Goal: Information Seeking & Learning: Compare options

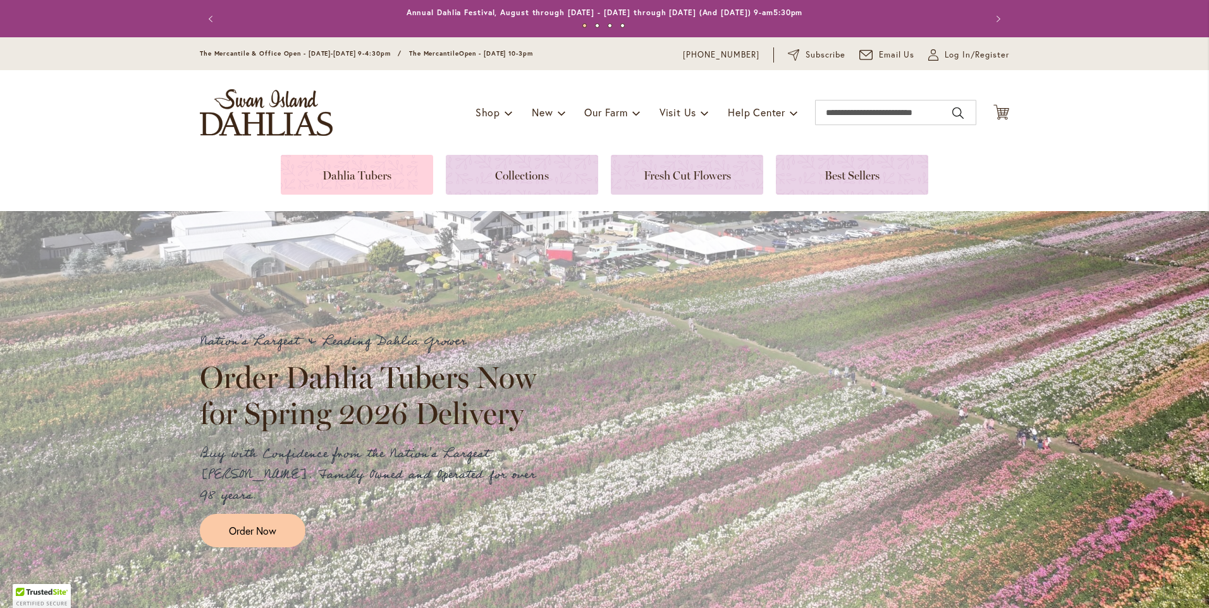
click at [353, 180] on link at bounding box center [357, 175] width 152 height 40
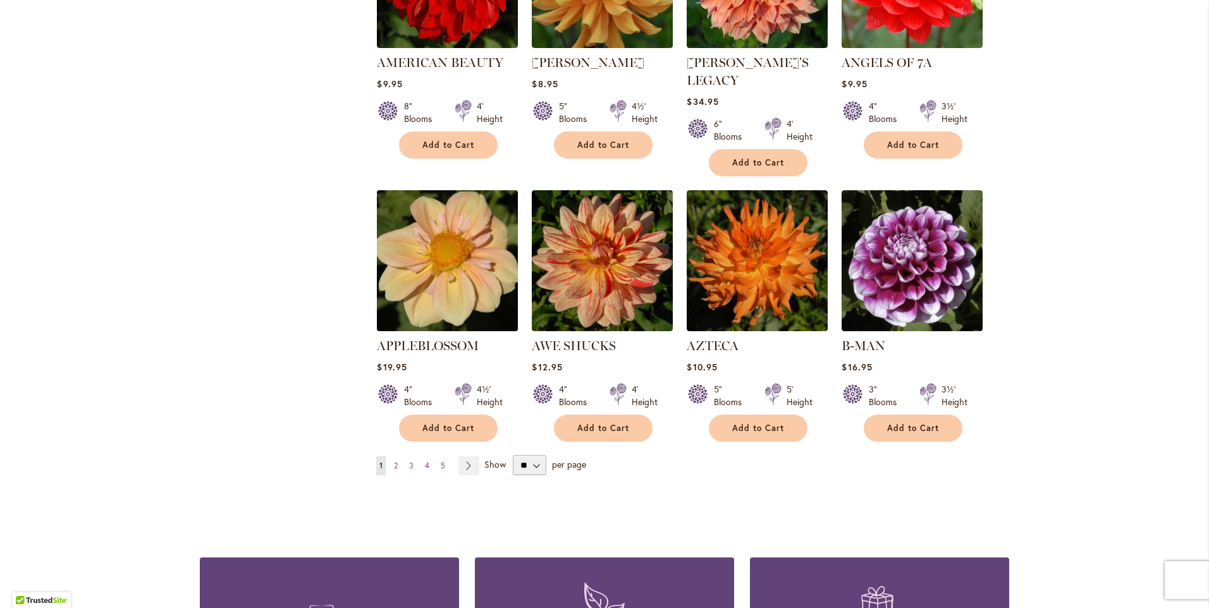
scroll to position [948, 0]
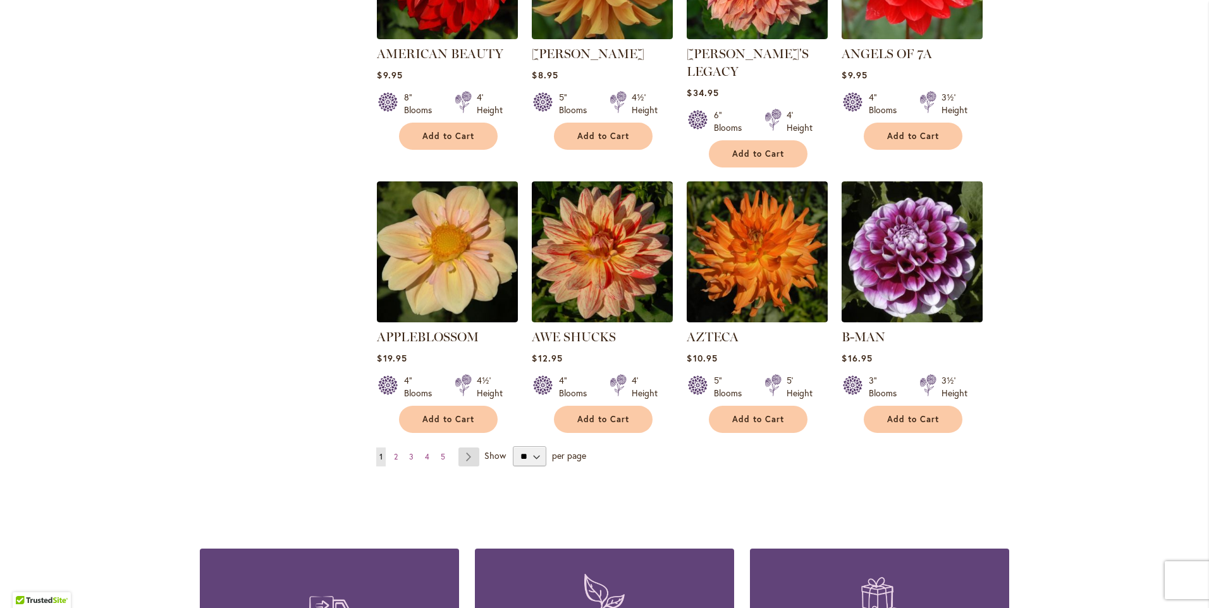
click at [462, 448] on link "Page Next" at bounding box center [468, 457] width 21 height 19
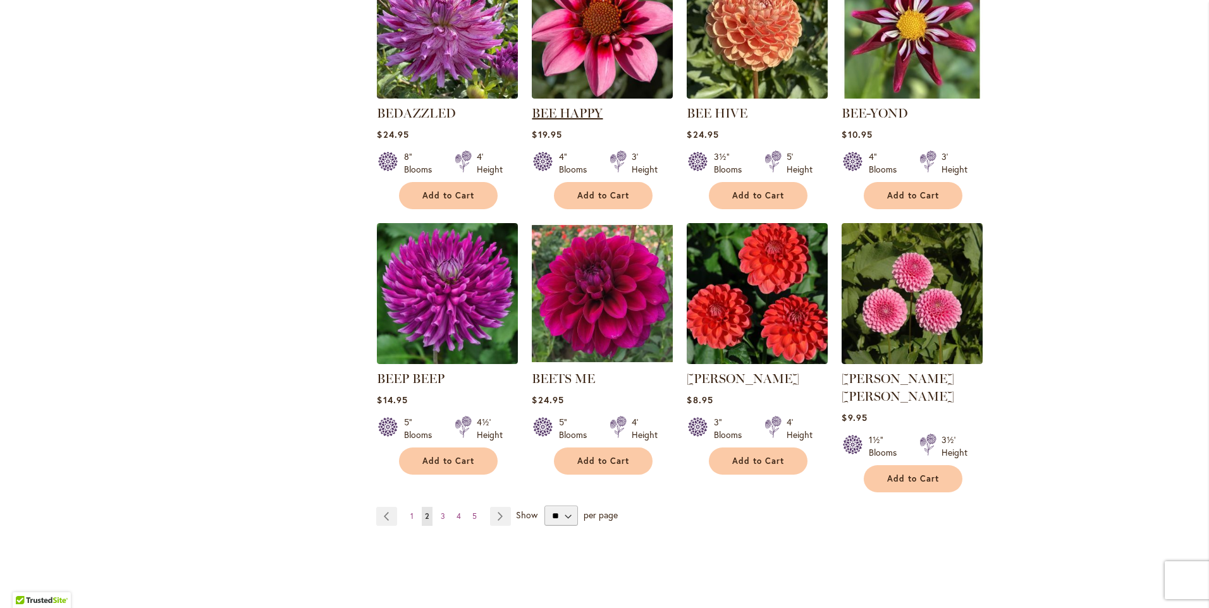
scroll to position [948, 0]
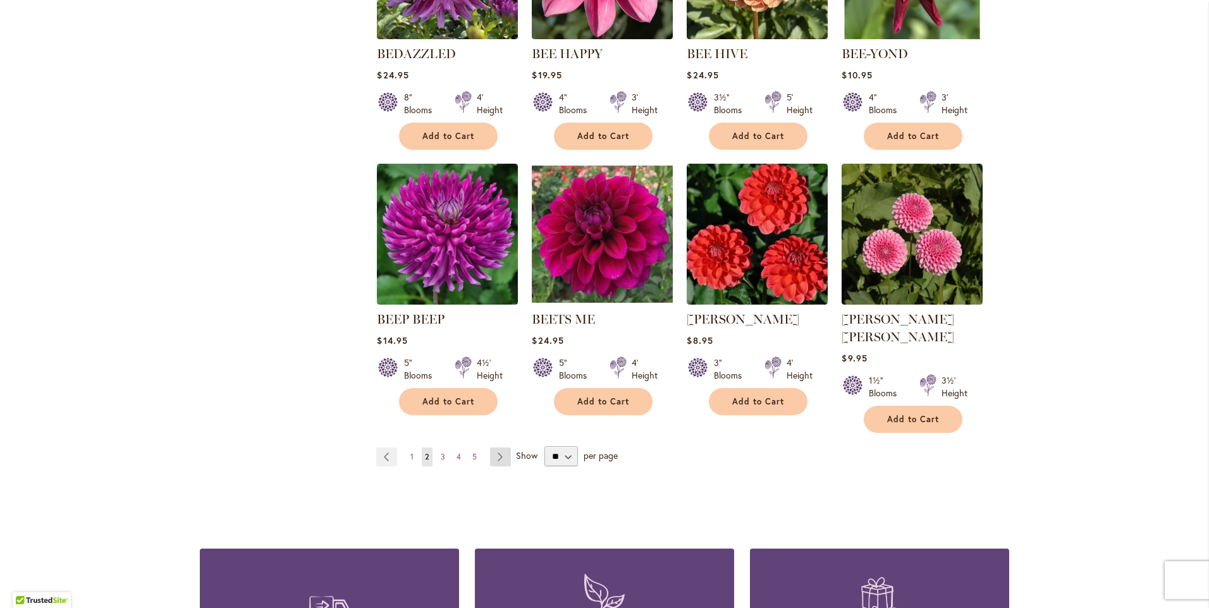
click at [494, 448] on link "Page Next" at bounding box center [500, 457] width 21 height 19
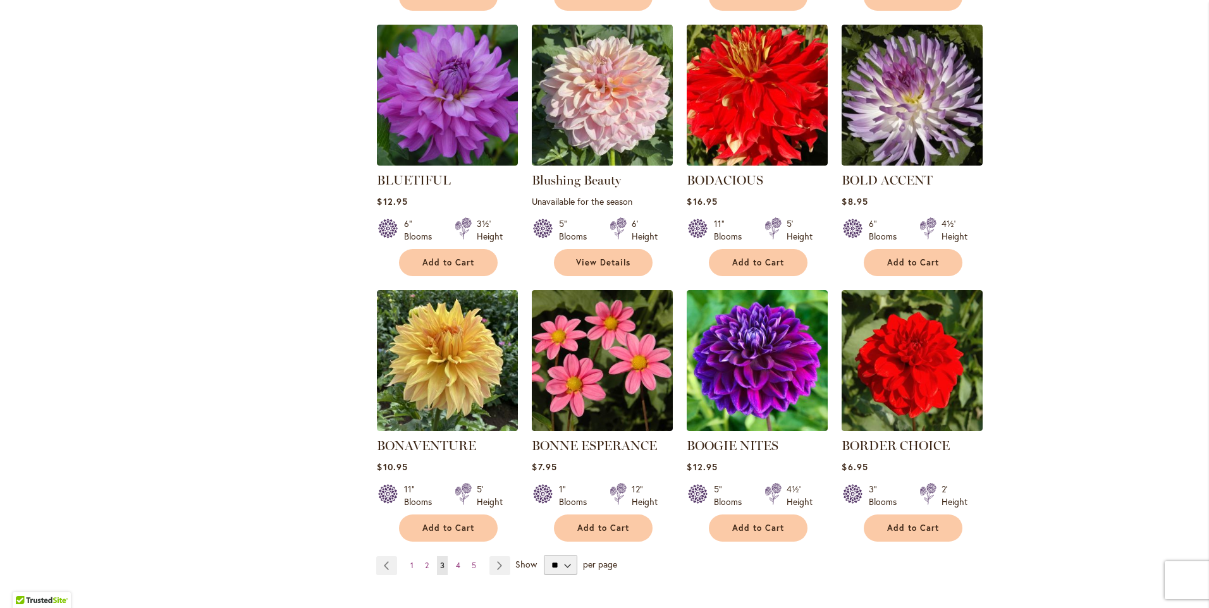
scroll to position [885, 0]
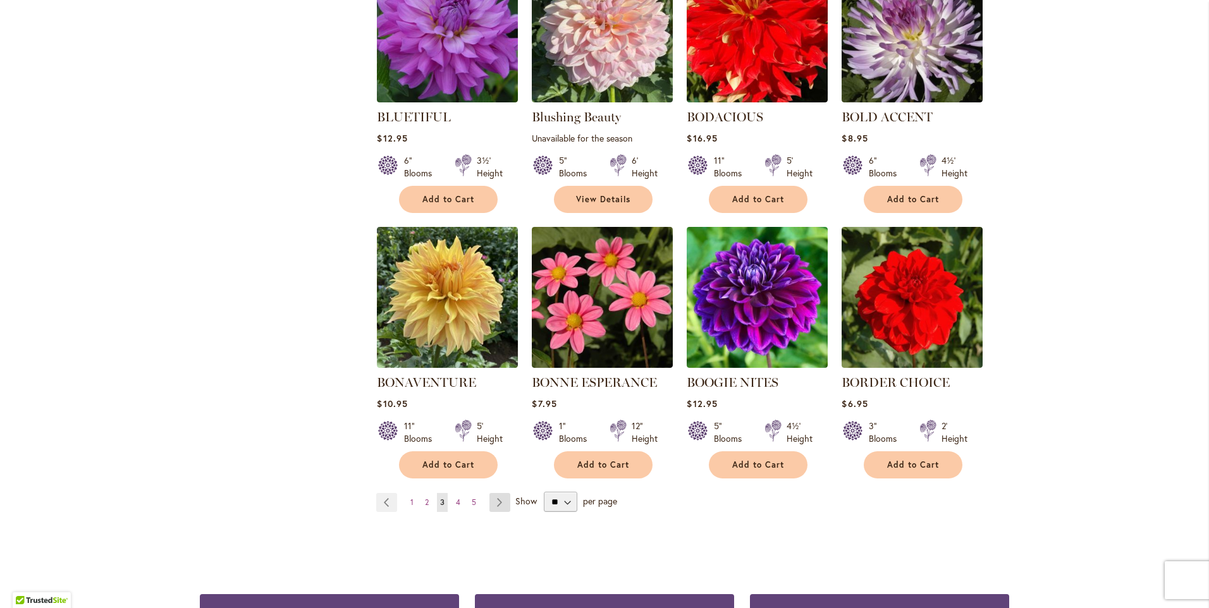
click at [491, 497] on link "Page Next" at bounding box center [499, 502] width 21 height 19
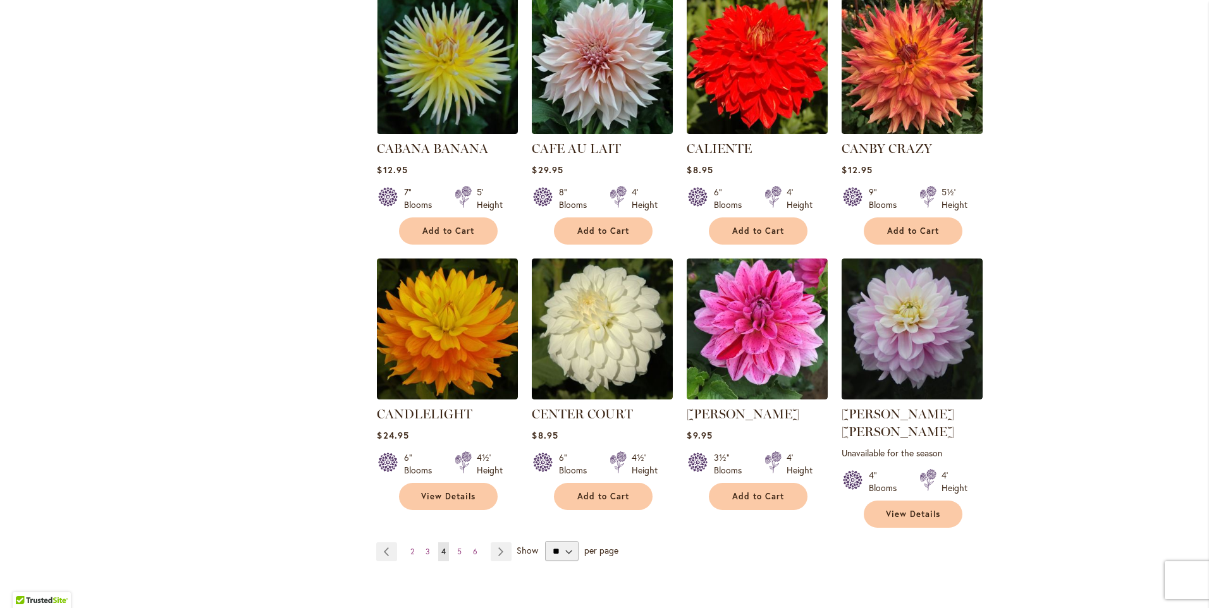
scroll to position [885, 0]
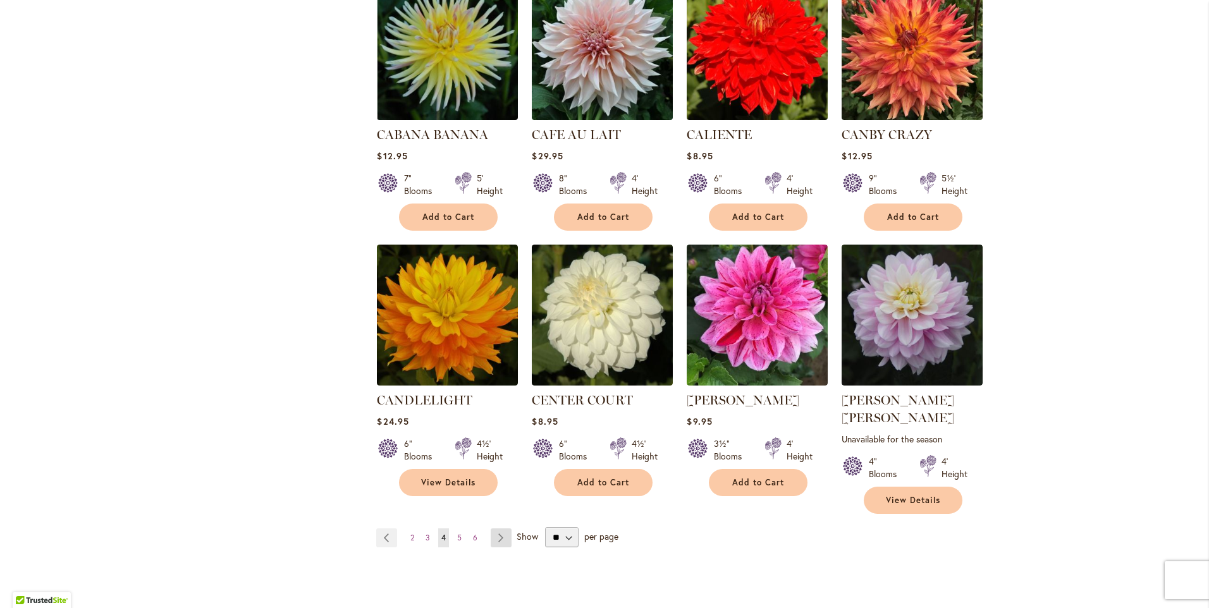
click at [497, 529] on link "Page Next" at bounding box center [501, 538] width 21 height 19
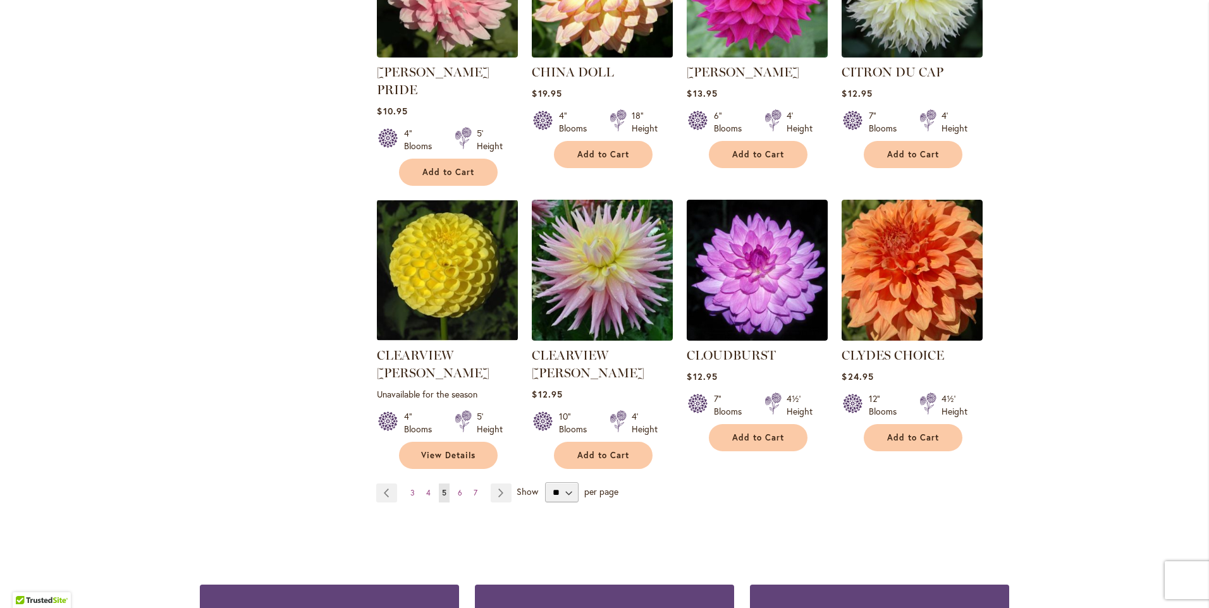
scroll to position [948, 0]
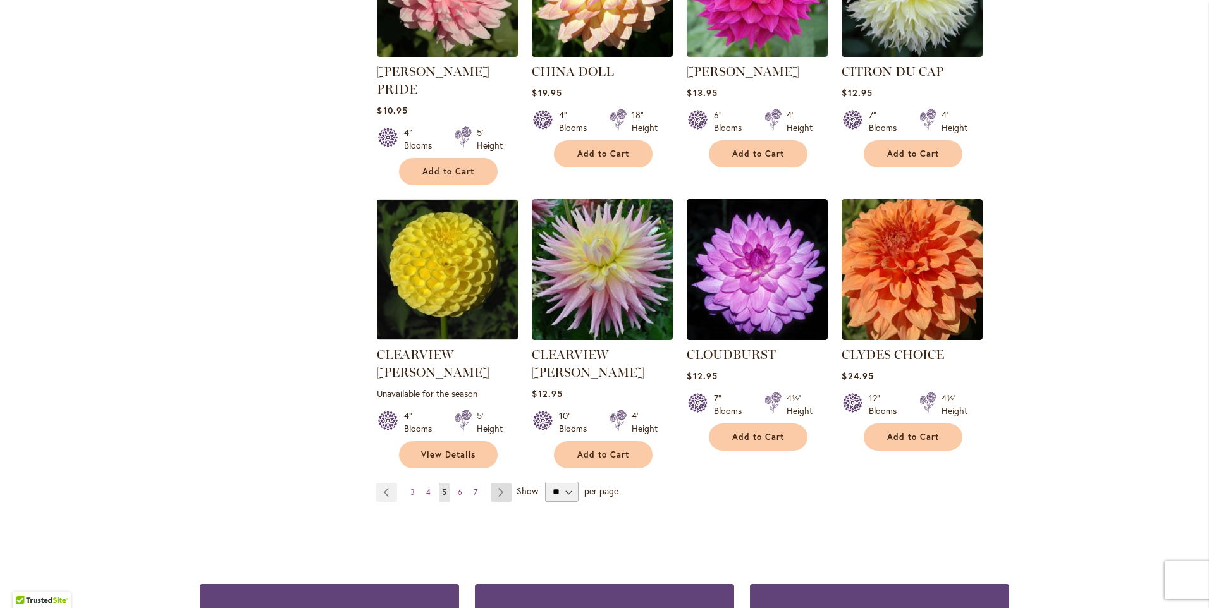
click at [496, 483] on link "Page Next" at bounding box center [501, 492] width 21 height 19
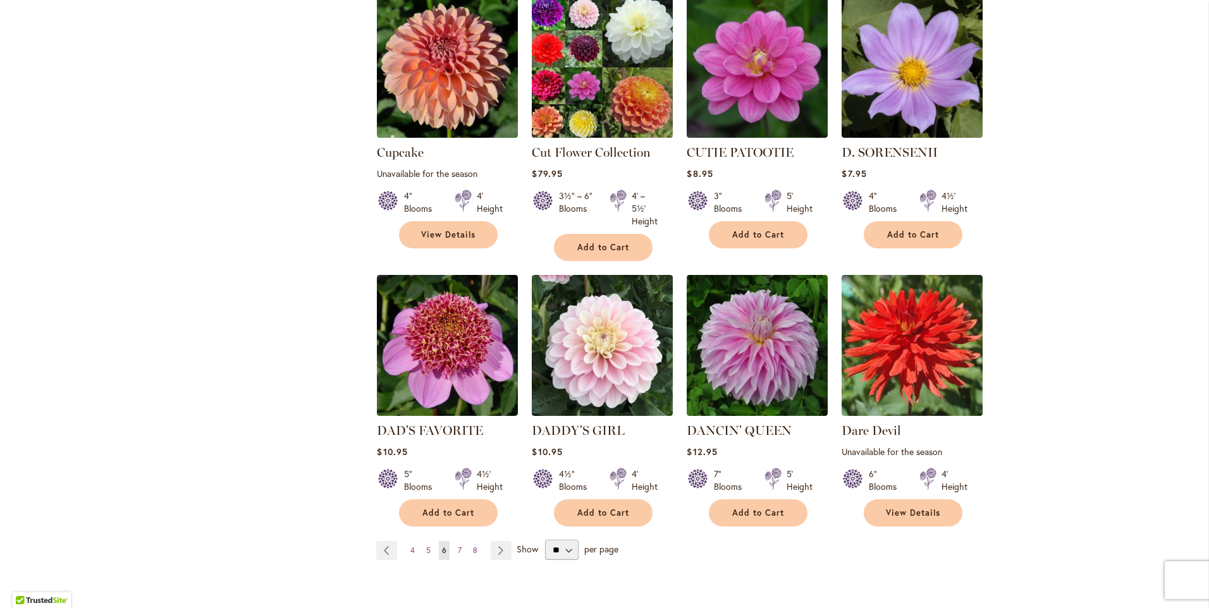
scroll to position [948, 0]
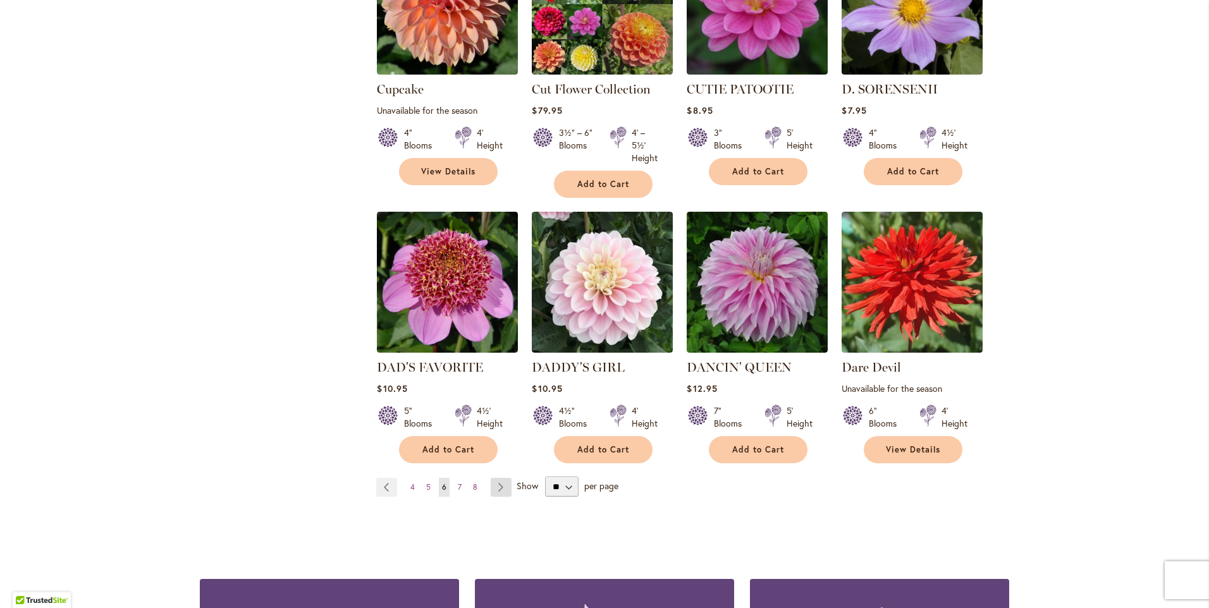
click at [495, 478] on link "Page Next" at bounding box center [501, 487] width 21 height 19
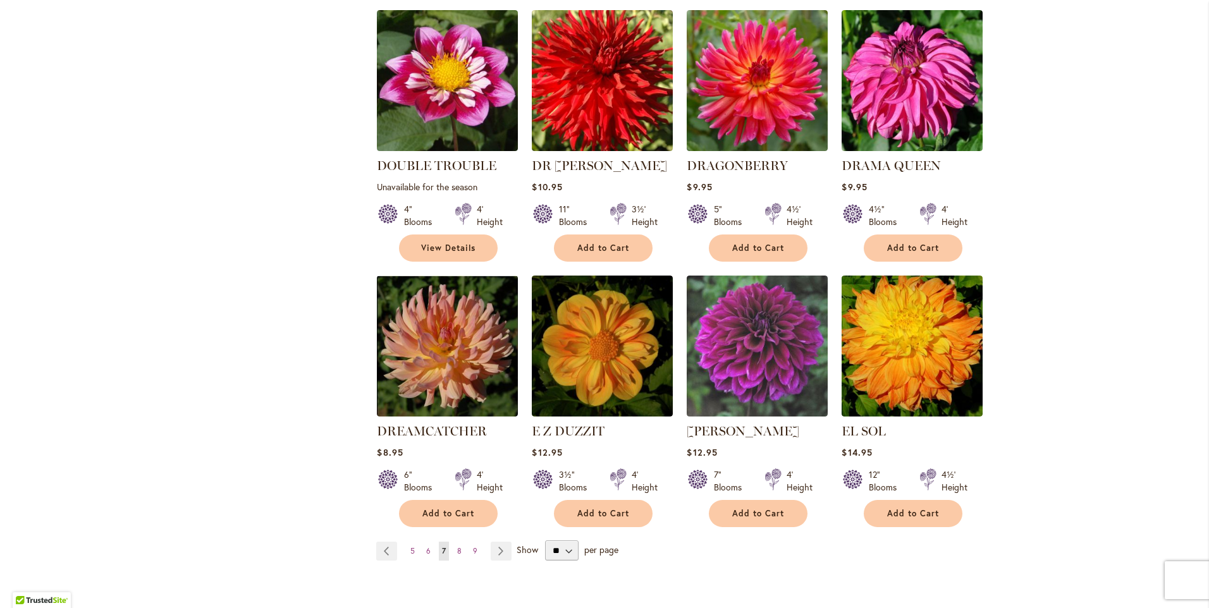
scroll to position [948, 0]
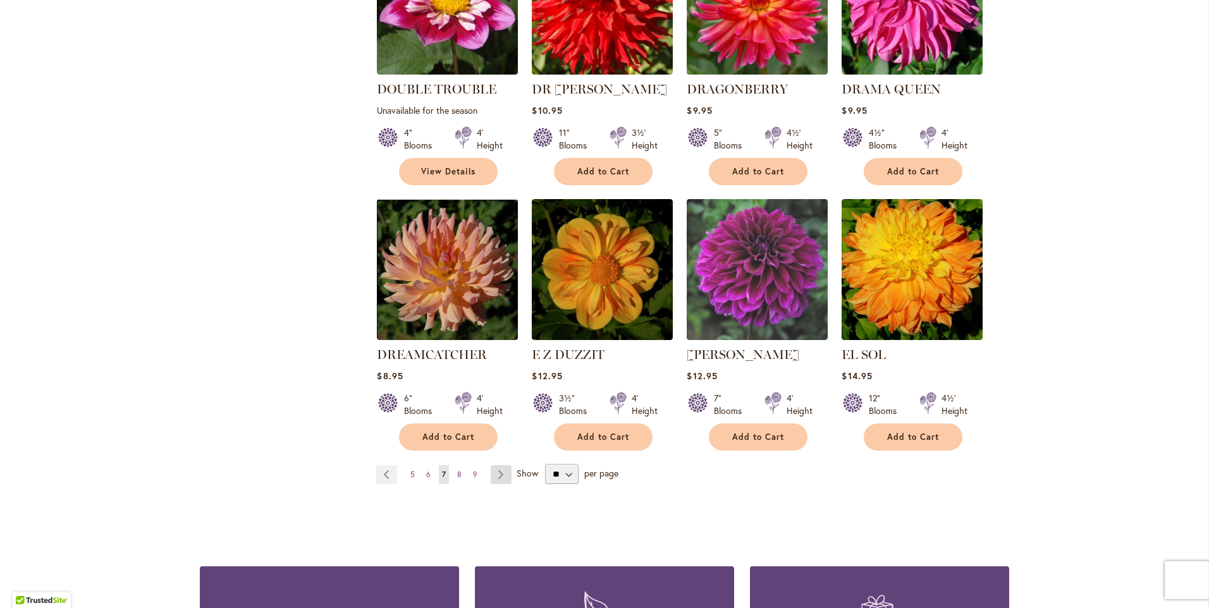
click at [494, 465] on link "Page Next" at bounding box center [501, 474] width 21 height 19
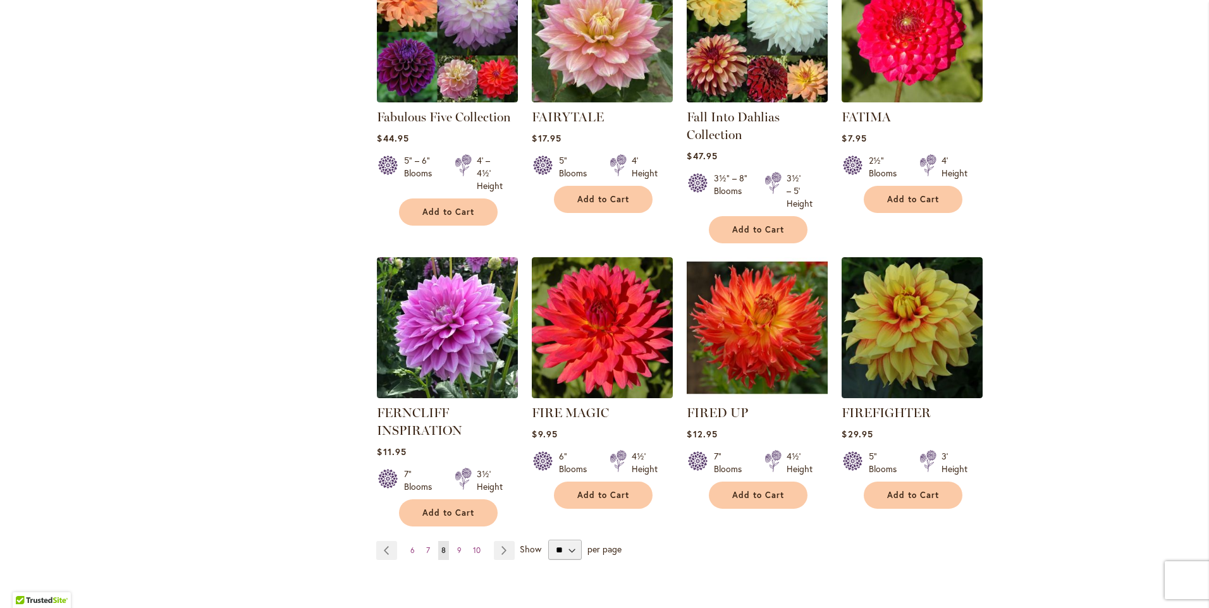
scroll to position [948, 0]
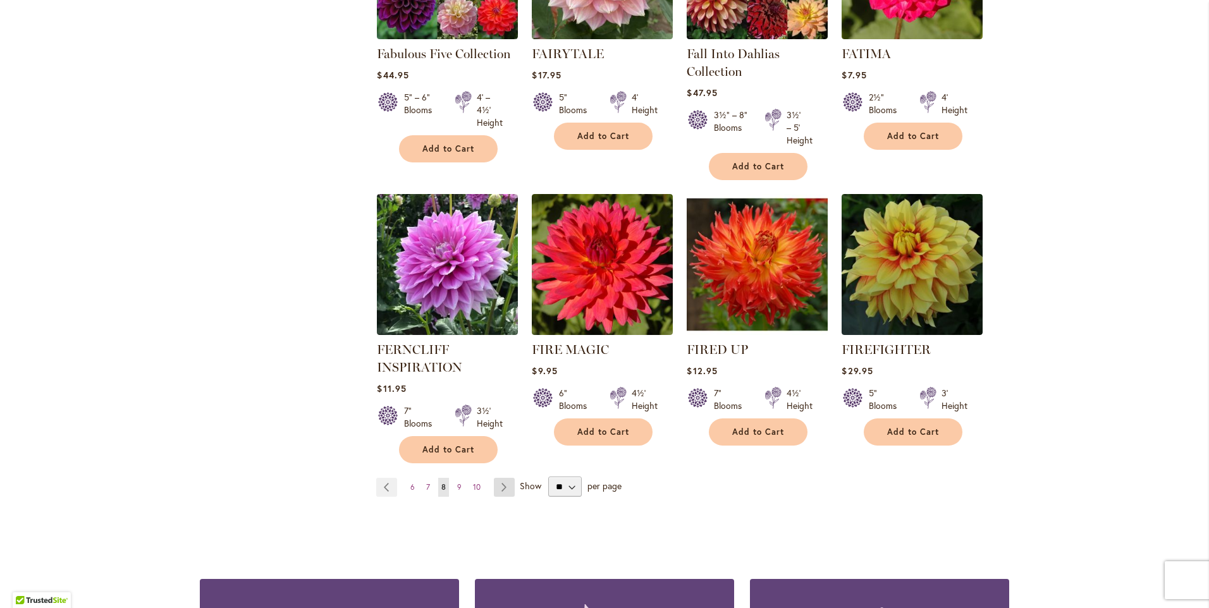
click at [501, 489] on link "Page Next" at bounding box center [504, 487] width 21 height 19
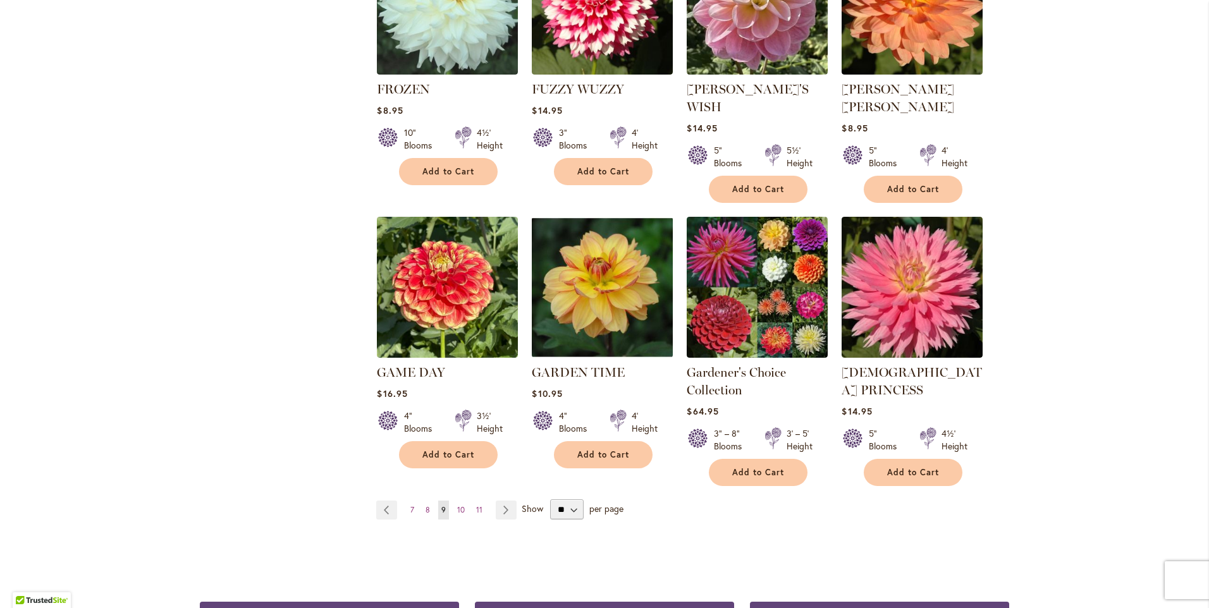
scroll to position [1012, 0]
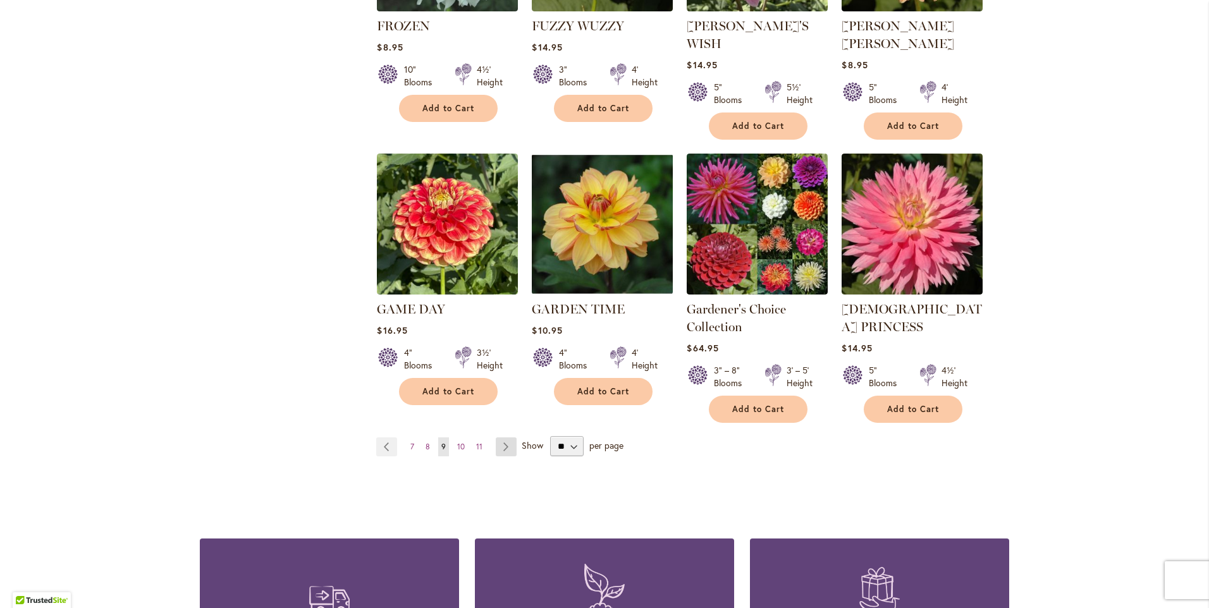
click at [501, 438] on link "Page Next" at bounding box center [506, 447] width 21 height 19
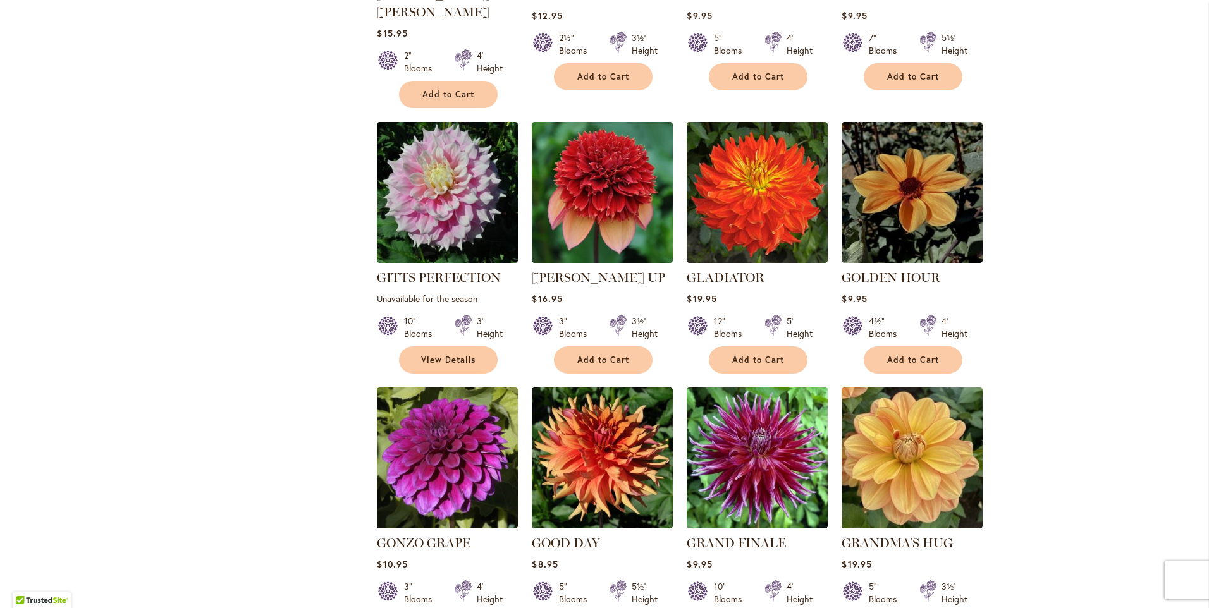
scroll to position [822, 0]
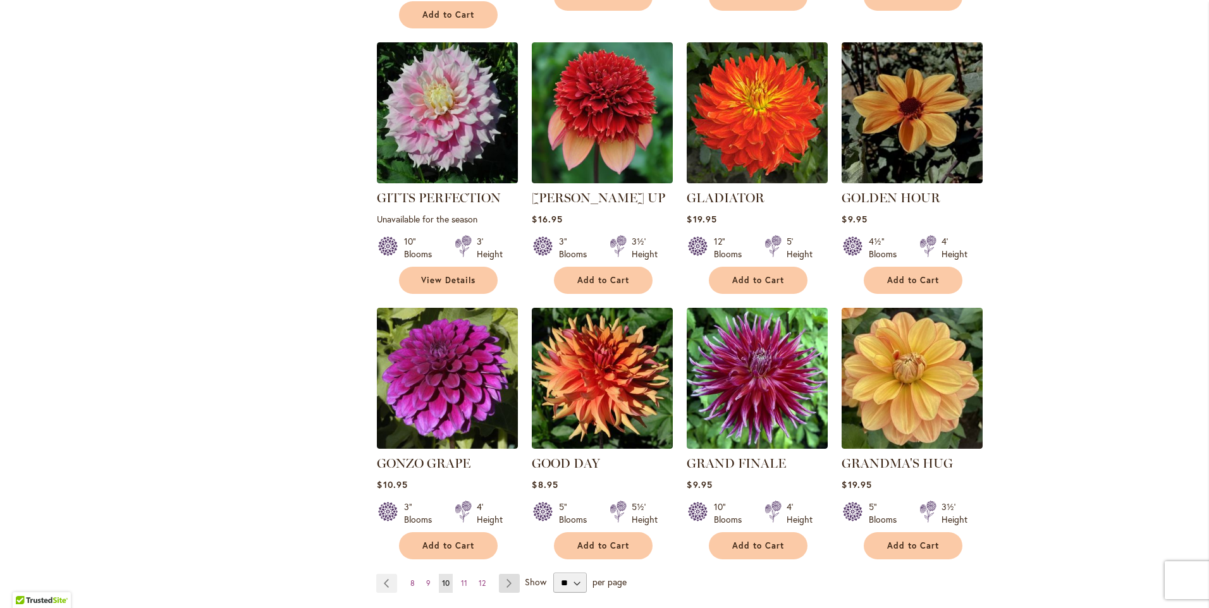
click at [501, 574] on link "Page Next" at bounding box center [509, 583] width 21 height 19
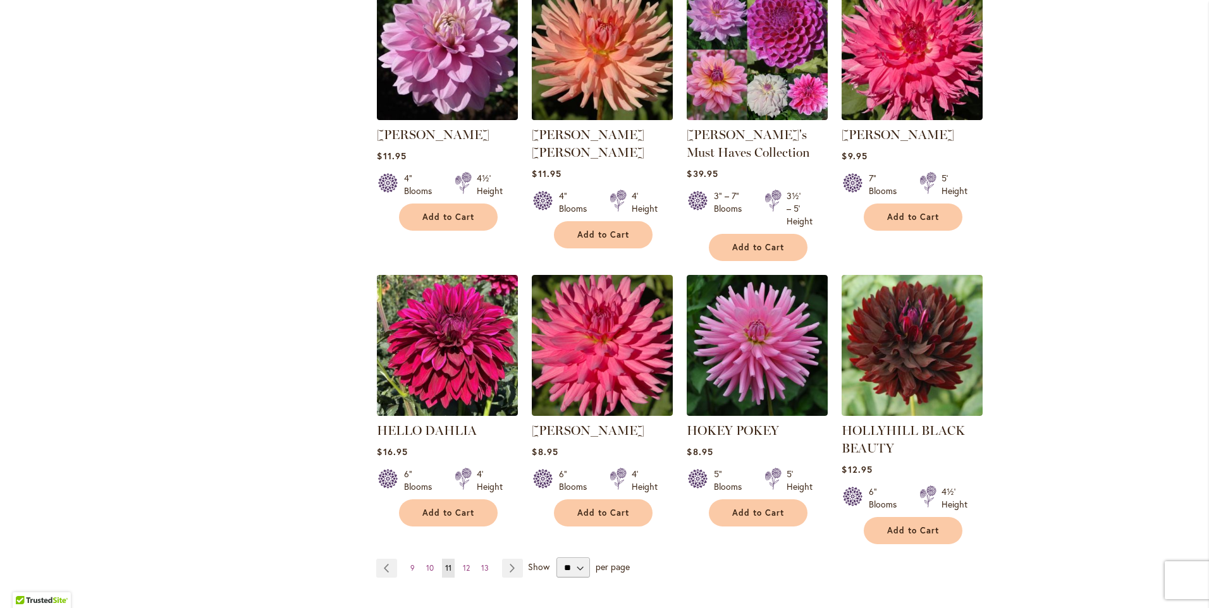
scroll to position [948, 0]
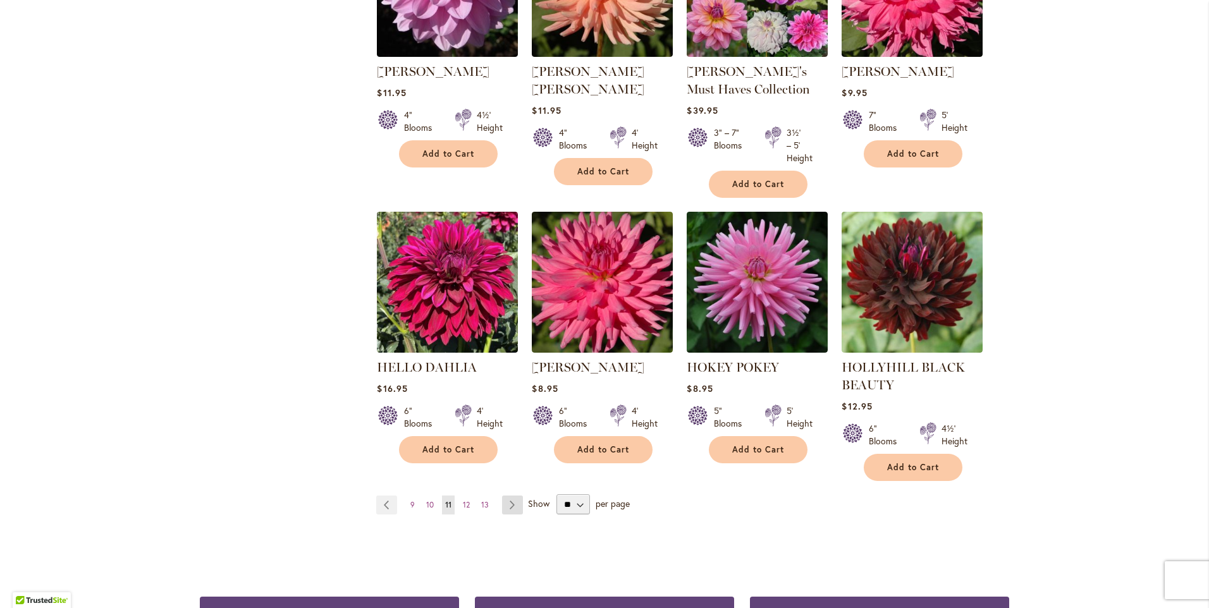
click at [509, 503] on link "Page Next" at bounding box center [512, 505] width 21 height 19
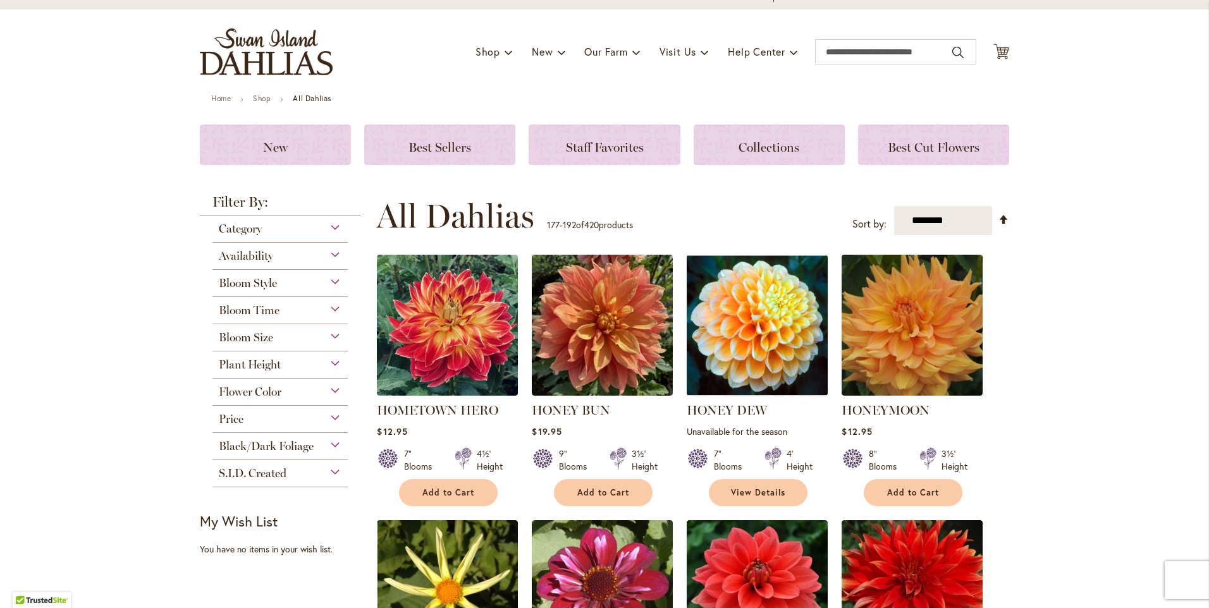
scroll to position [63, 0]
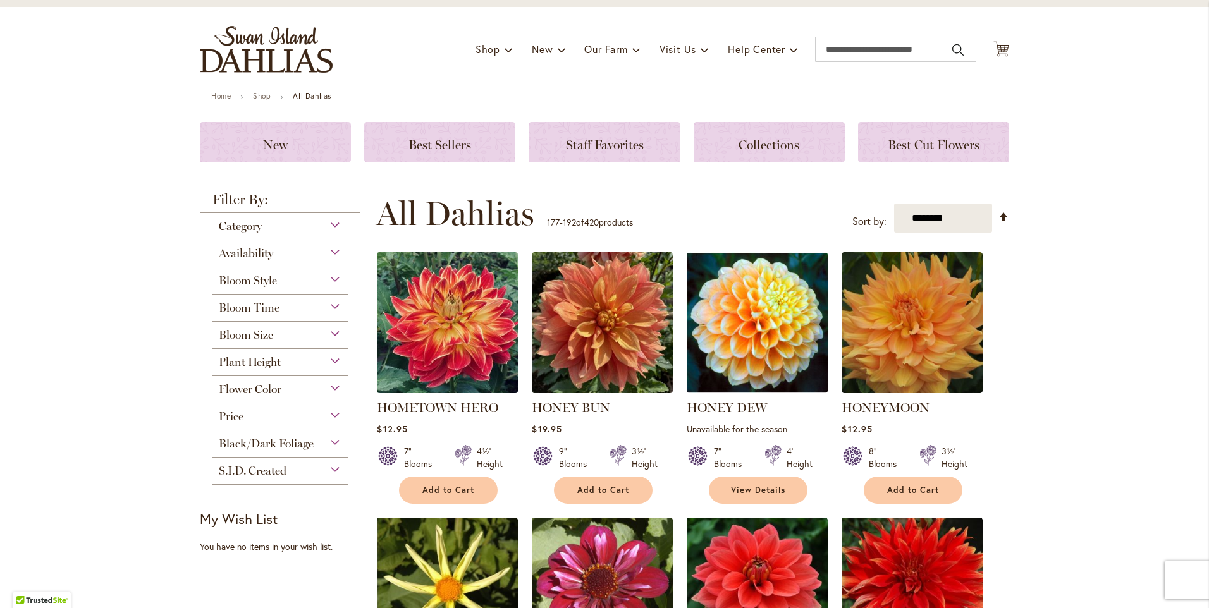
click at [461, 360] on img at bounding box center [448, 323] width 148 height 148
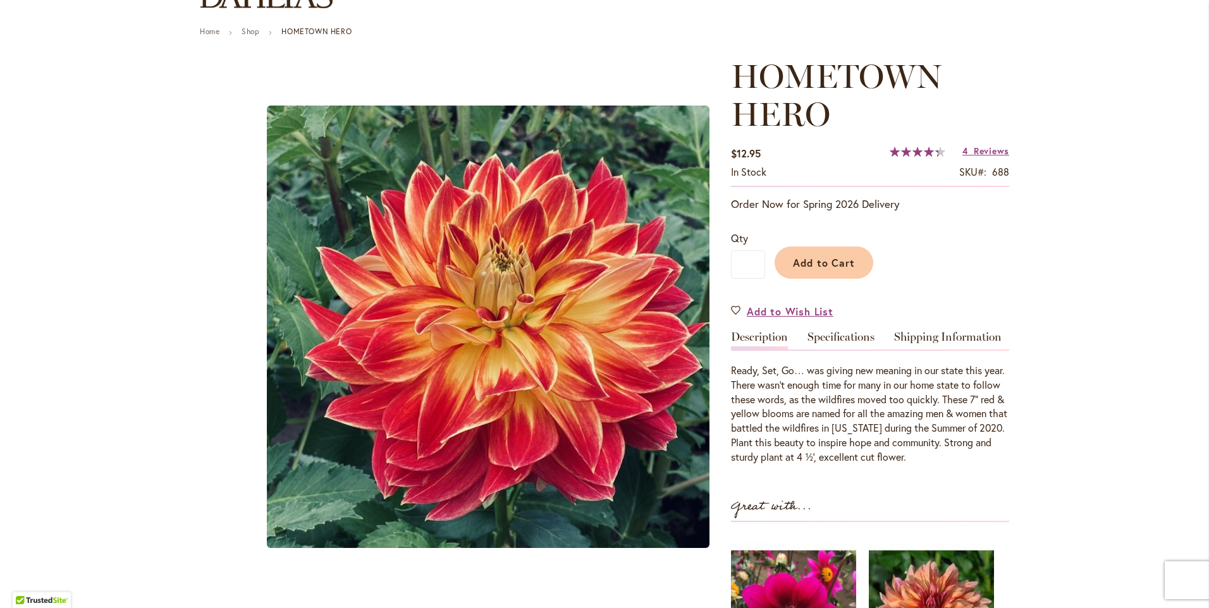
scroll to position [126, 0]
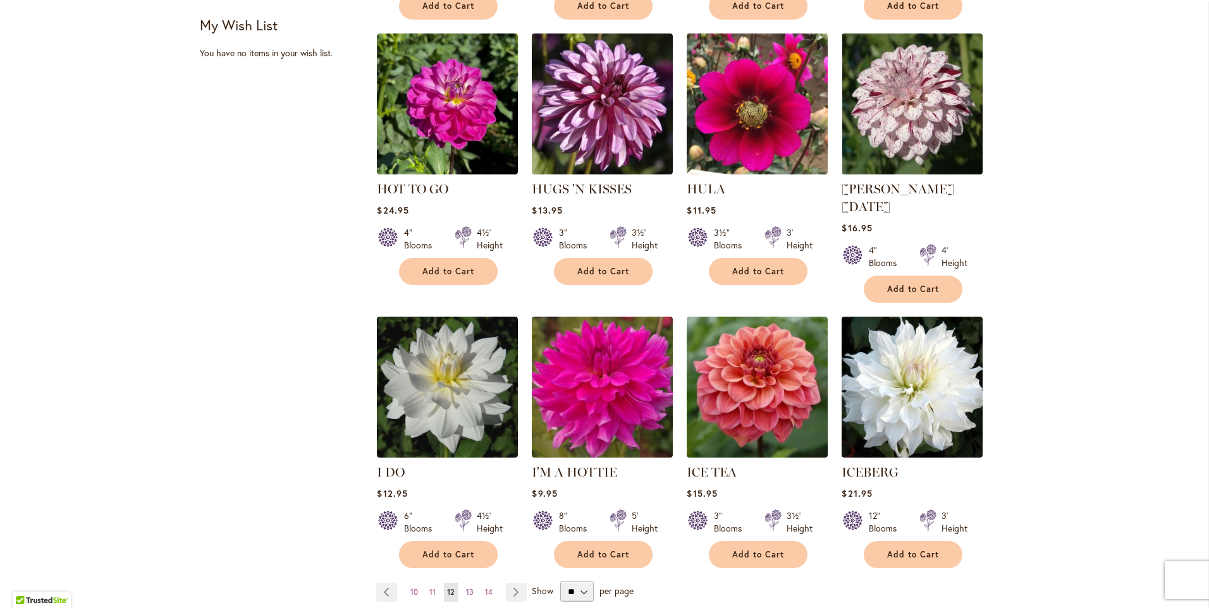
scroll to position [822, 0]
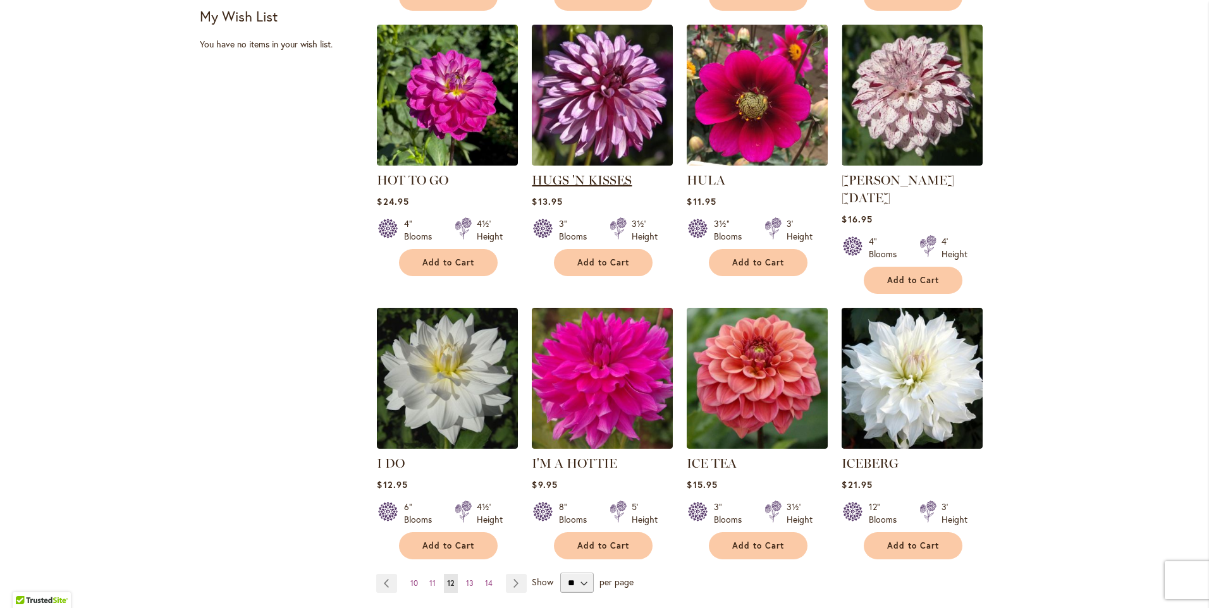
click at [573, 180] on link "HUGS 'N KISSES" at bounding box center [582, 180] width 100 height 15
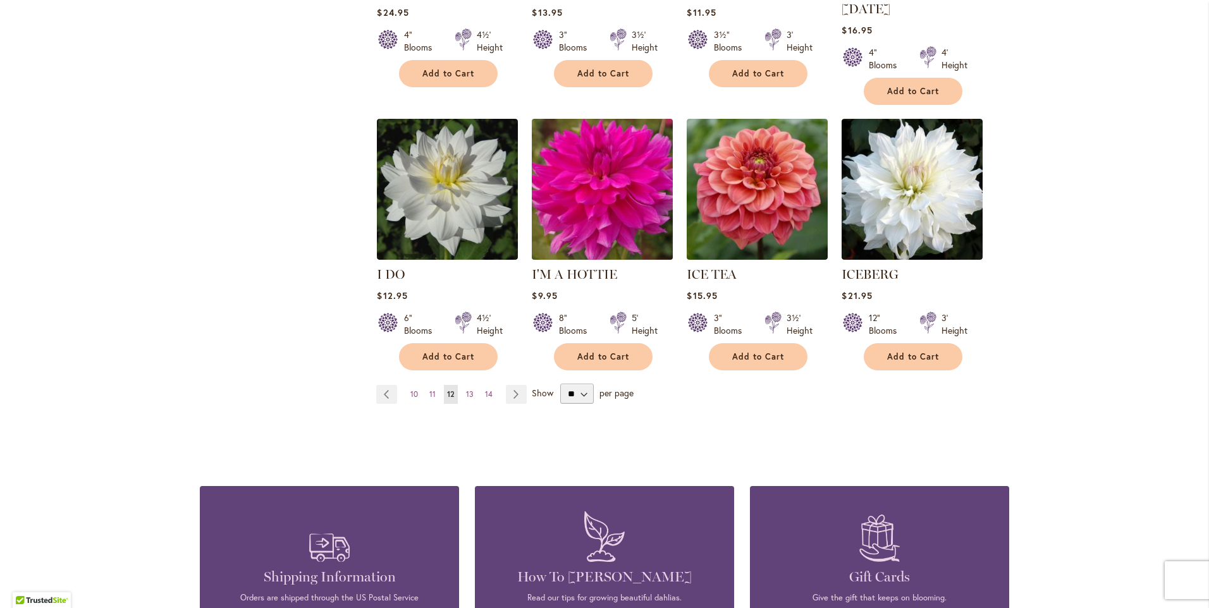
scroll to position [1012, 0]
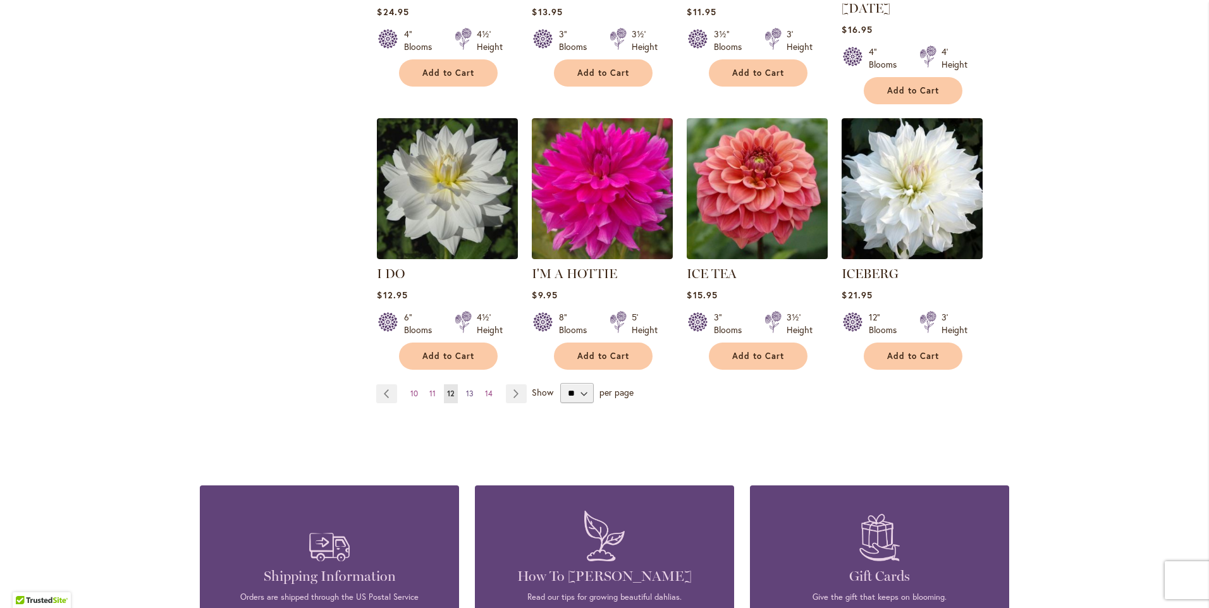
click at [466, 389] on span "13" at bounding box center [470, 393] width 8 height 9
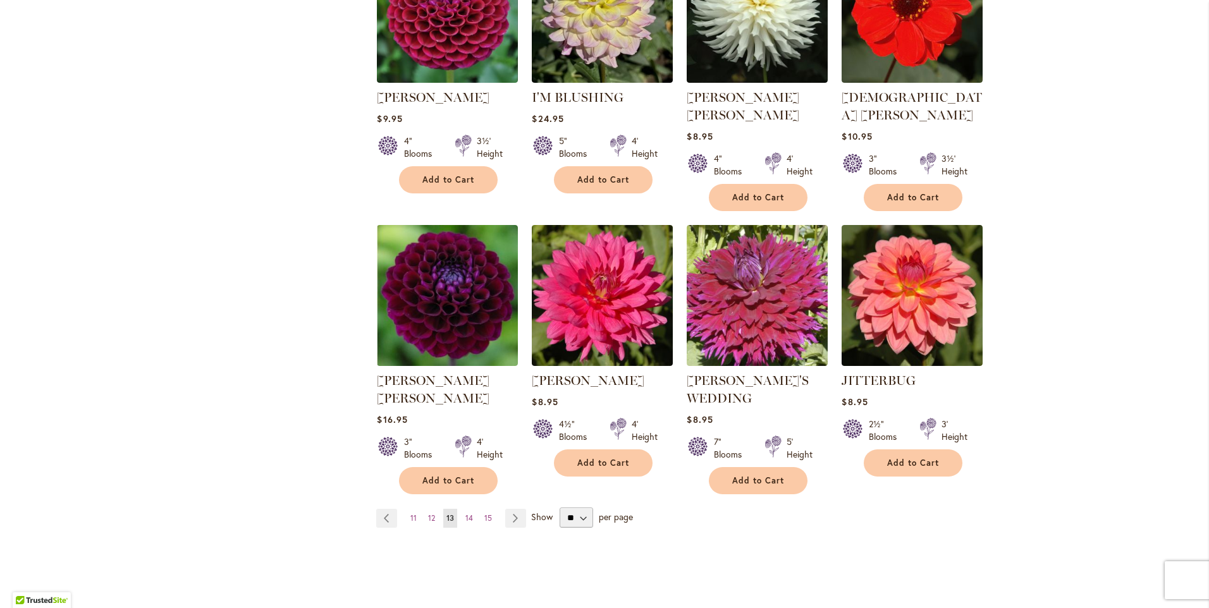
scroll to position [948, 0]
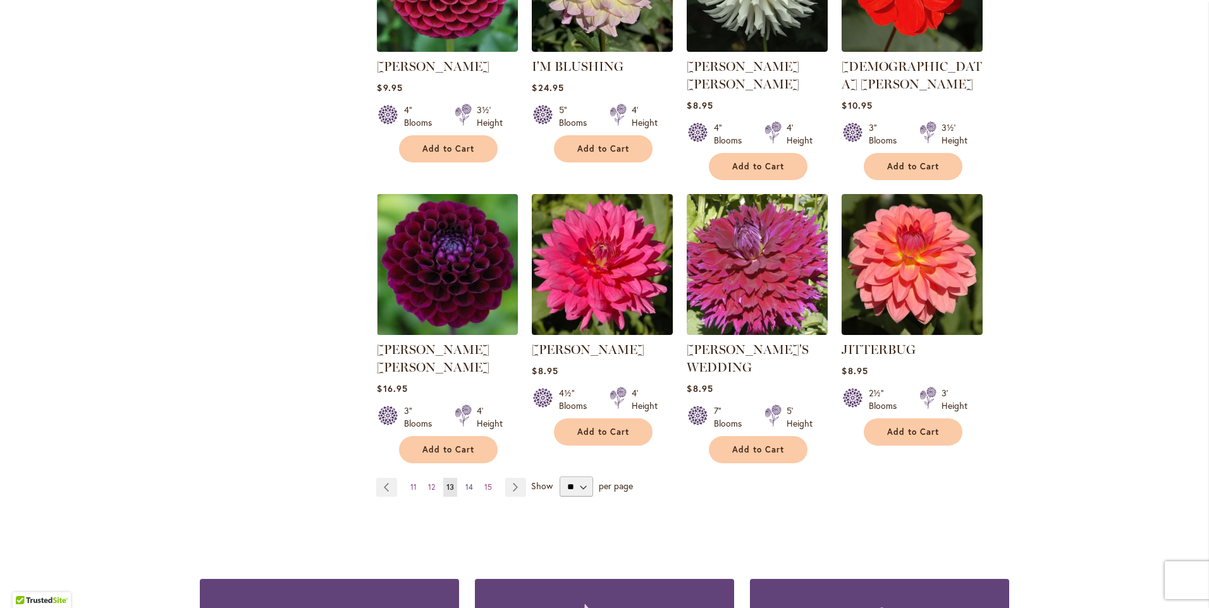
click at [465, 482] on span "14" at bounding box center [469, 486] width 8 height 9
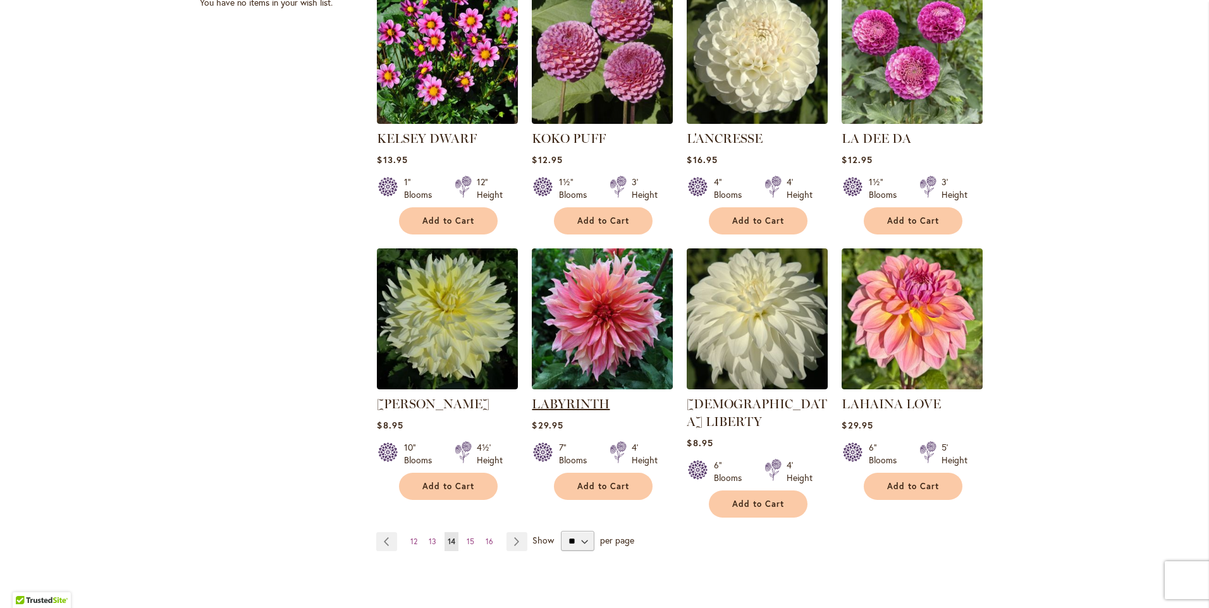
scroll to position [885, 0]
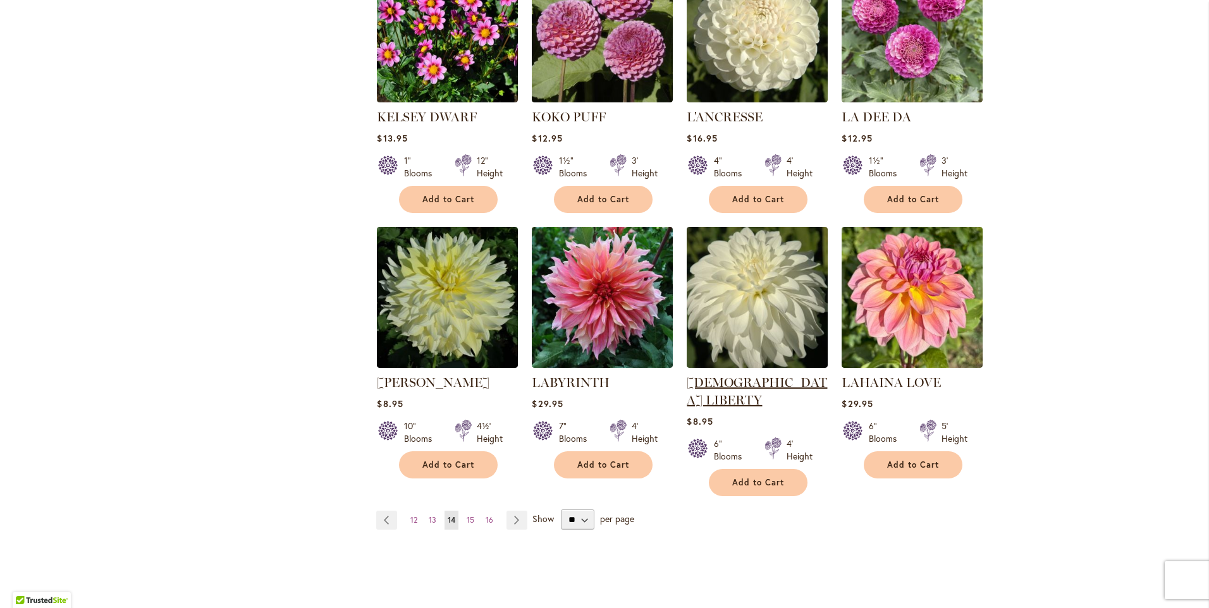
click at [742, 385] on link "[DEMOGRAPHIC_DATA] LIBERTY" at bounding box center [757, 391] width 140 height 33
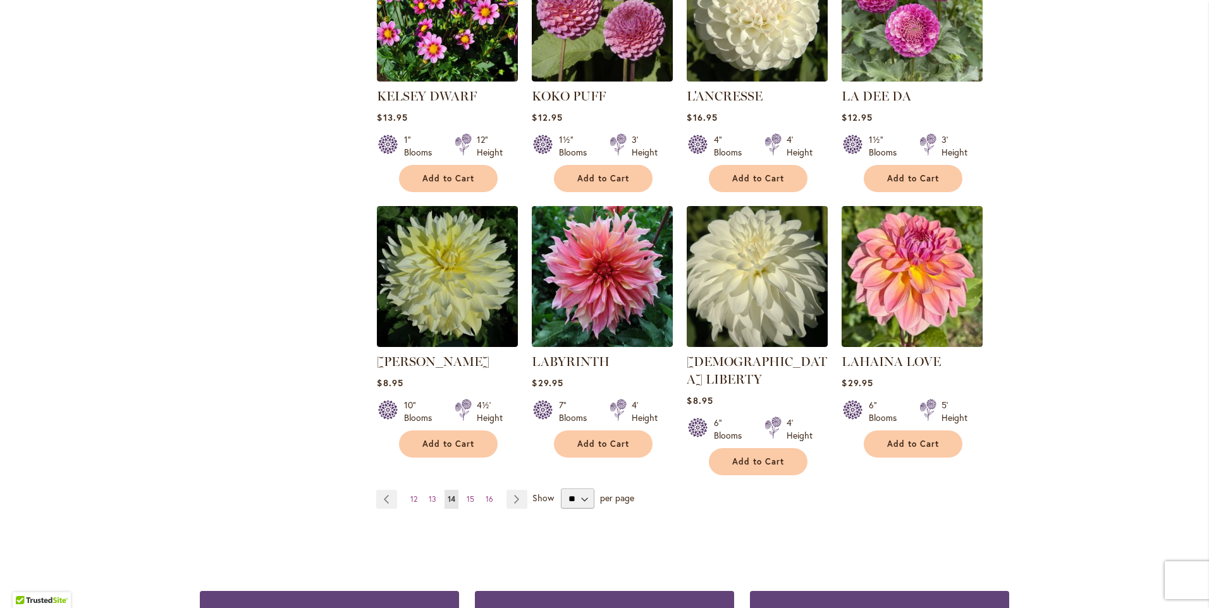
scroll to position [1075, 0]
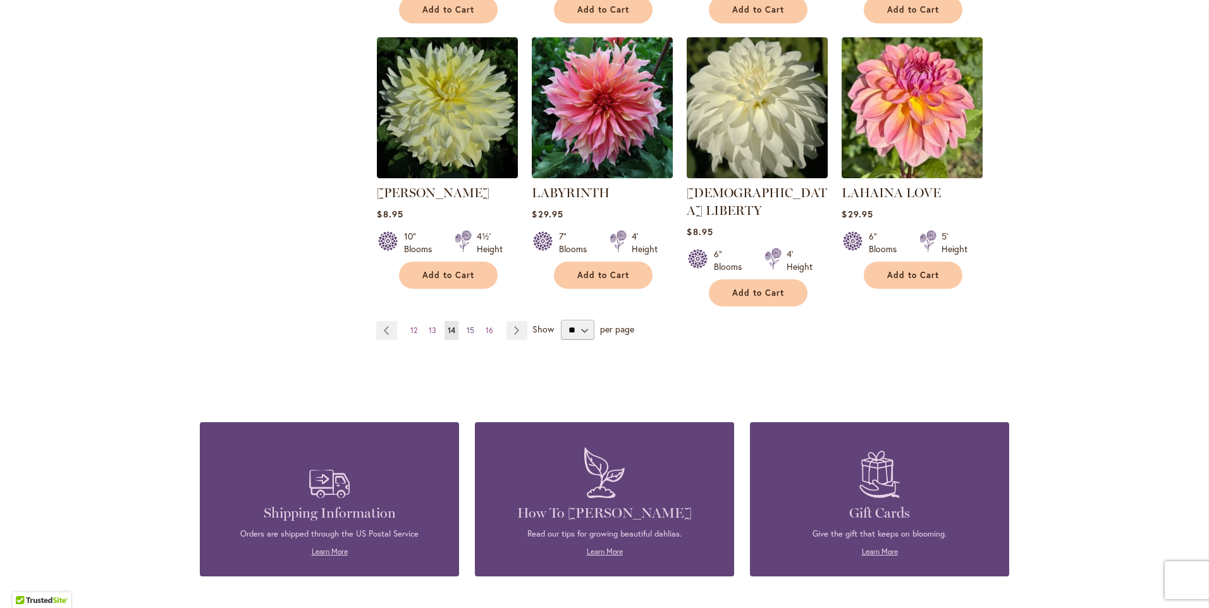
click at [468, 326] on span "15" at bounding box center [471, 330] width 8 height 9
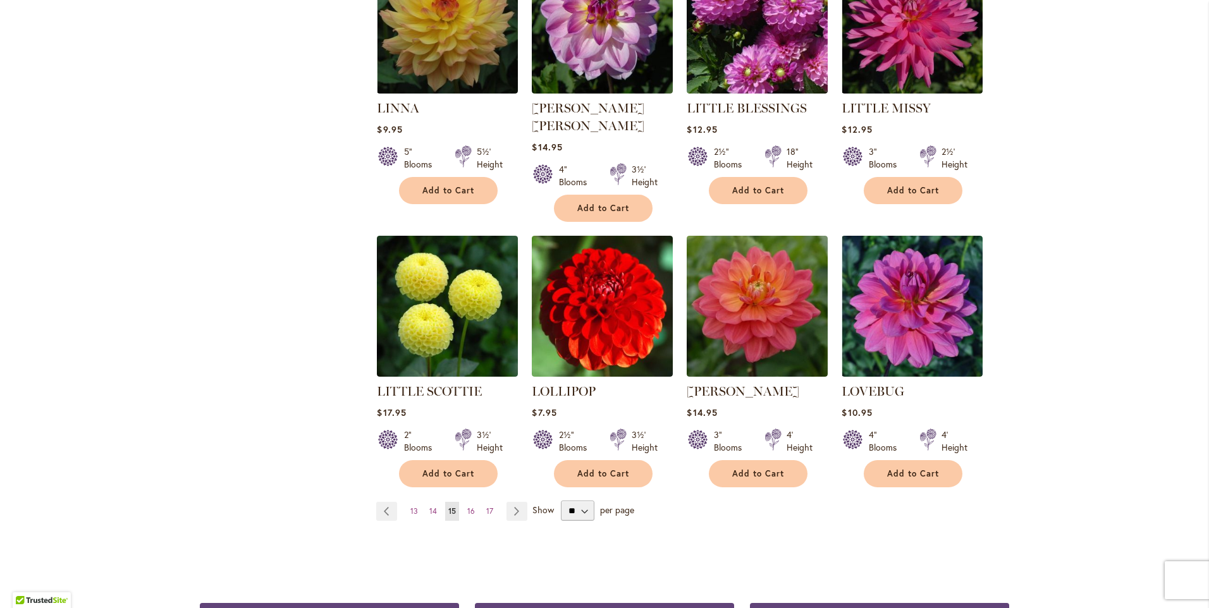
scroll to position [948, 0]
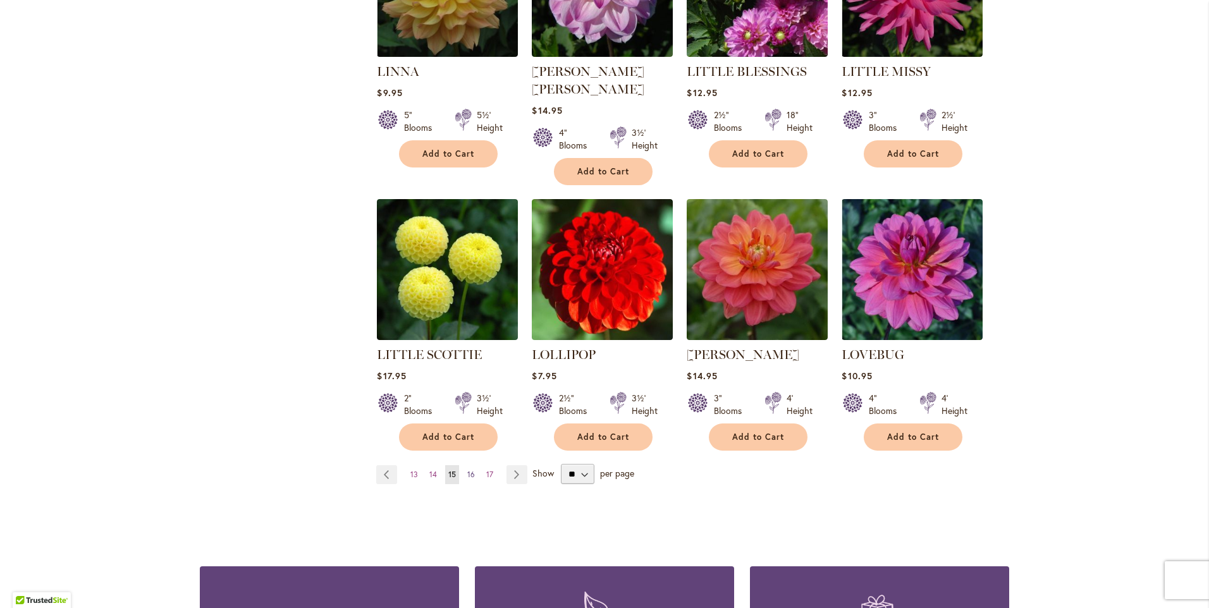
click at [467, 470] on span "16" at bounding box center [471, 474] width 8 height 9
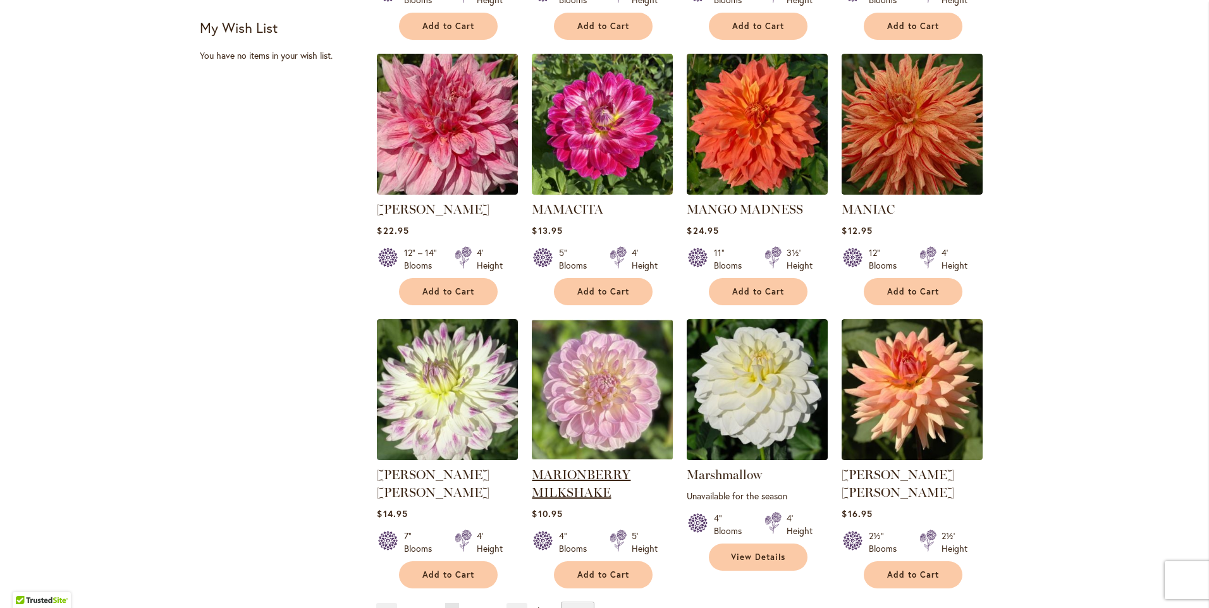
scroll to position [822, 0]
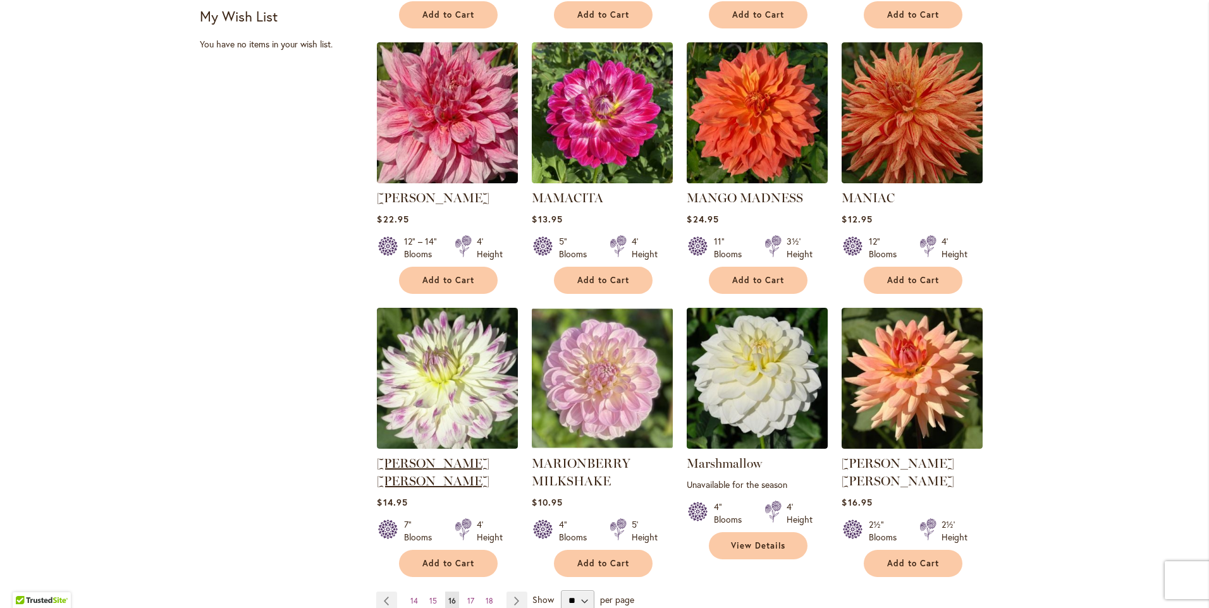
click at [442, 456] on link "[PERSON_NAME] [PERSON_NAME]" at bounding box center [433, 472] width 113 height 33
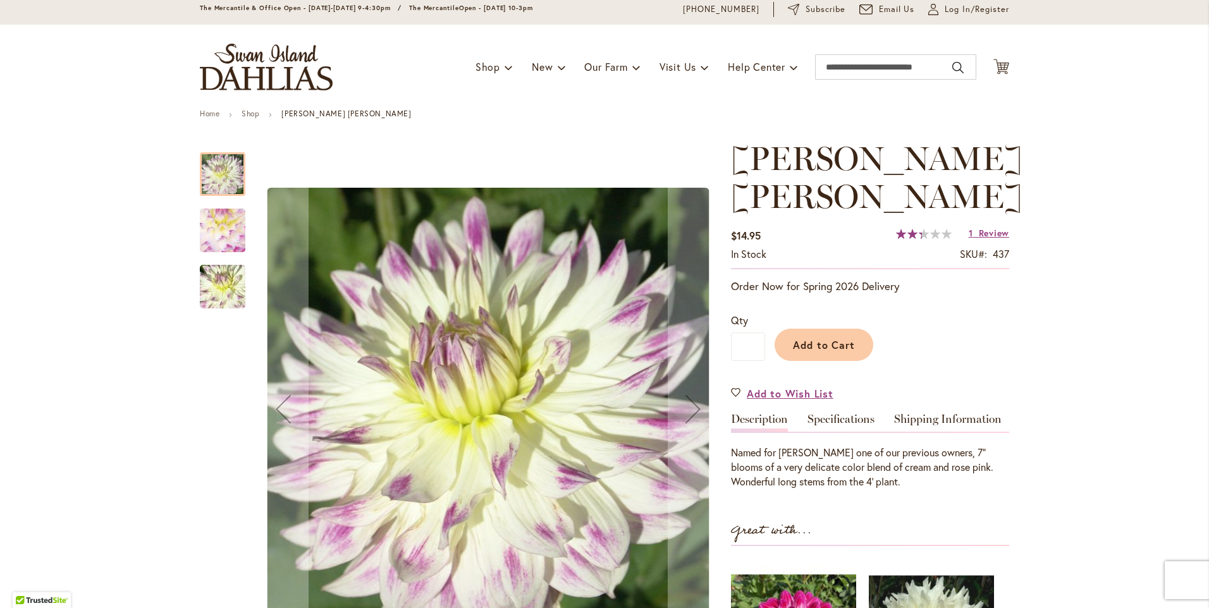
scroll to position [63, 0]
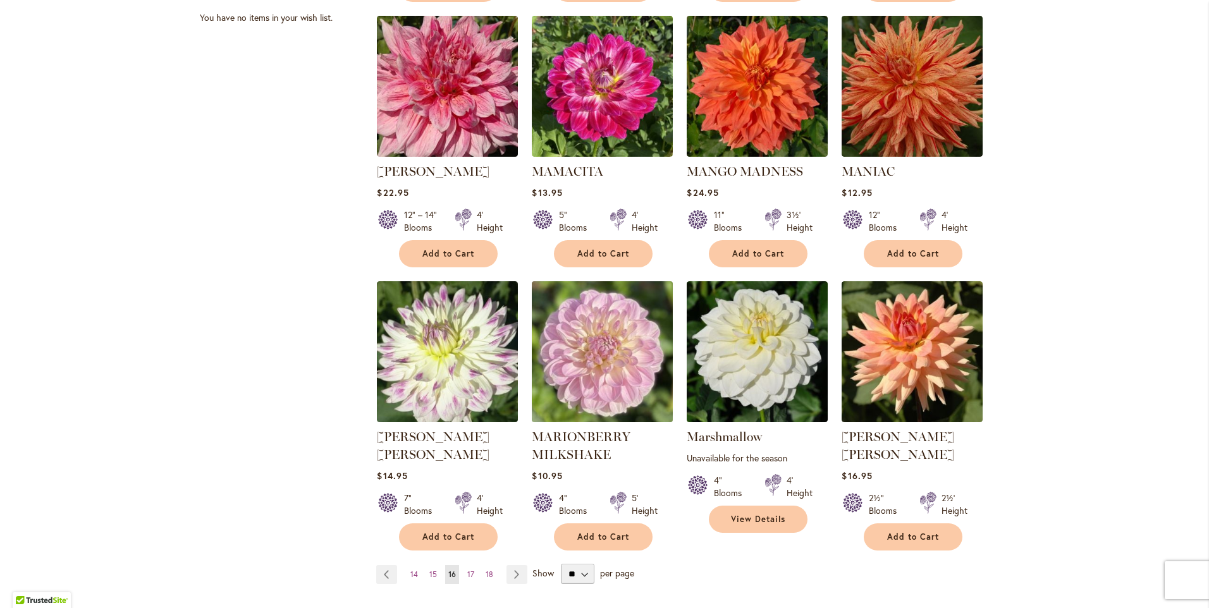
scroll to position [885, 0]
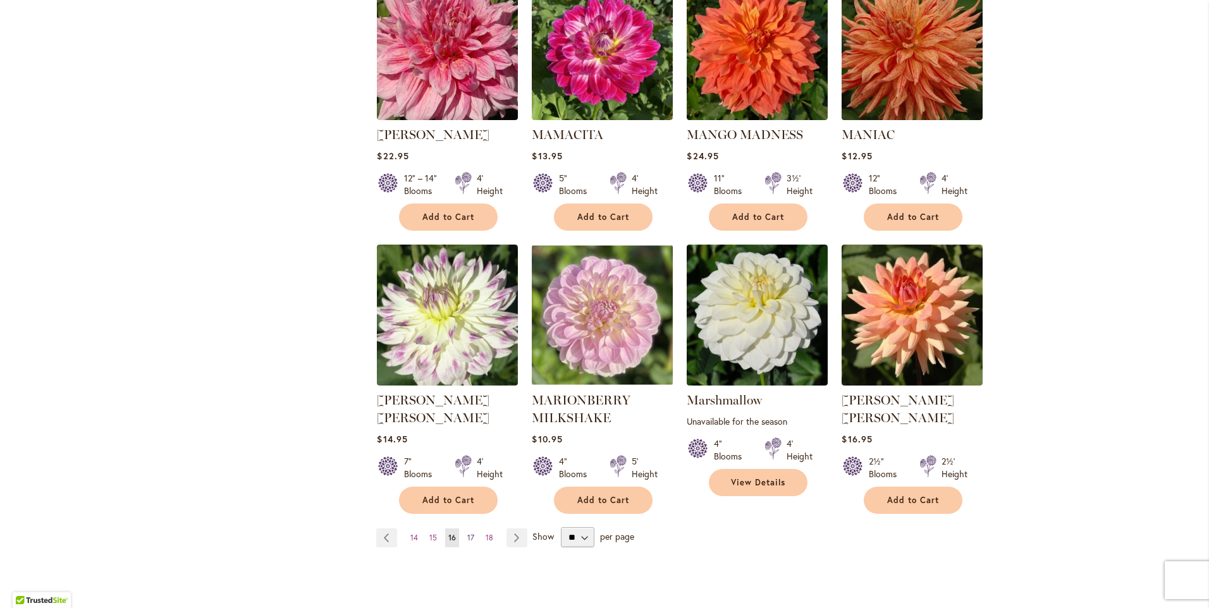
click at [467, 533] on span "17" at bounding box center [470, 537] width 7 height 9
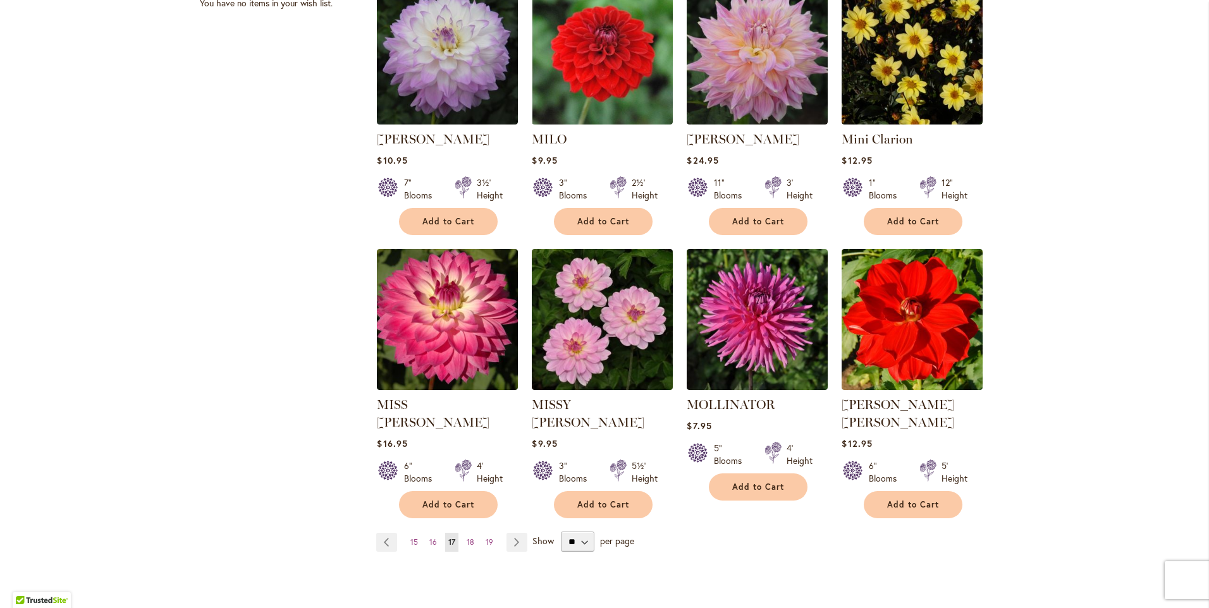
scroll to position [885, 0]
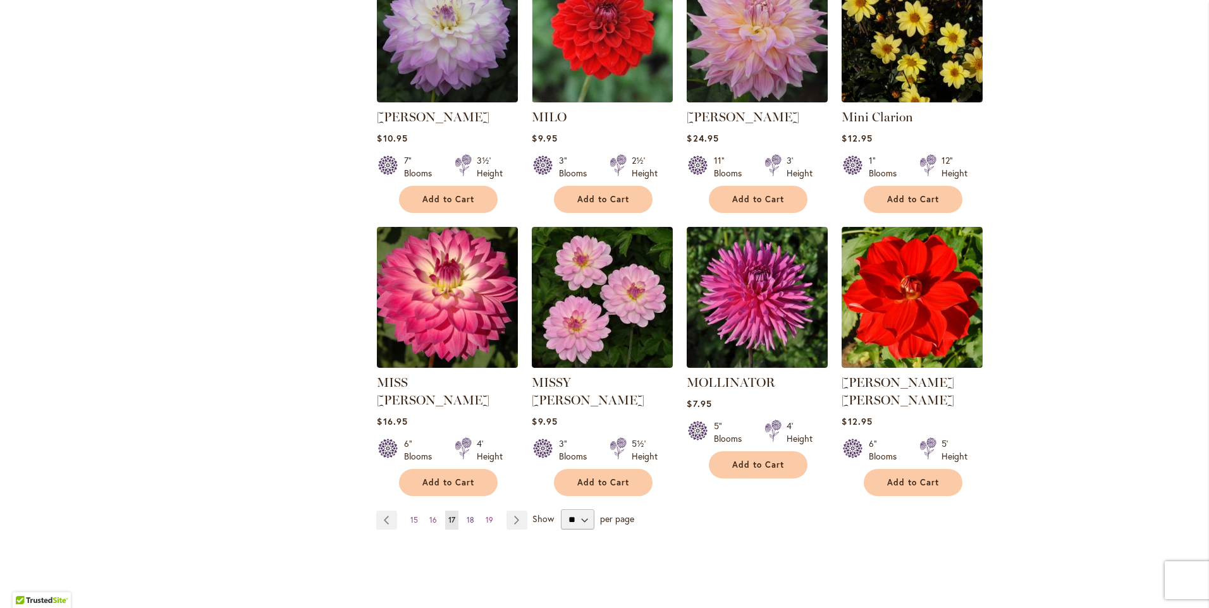
click at [467, 515] on span "18" at bounding box center [471, 519] width 8 height 9
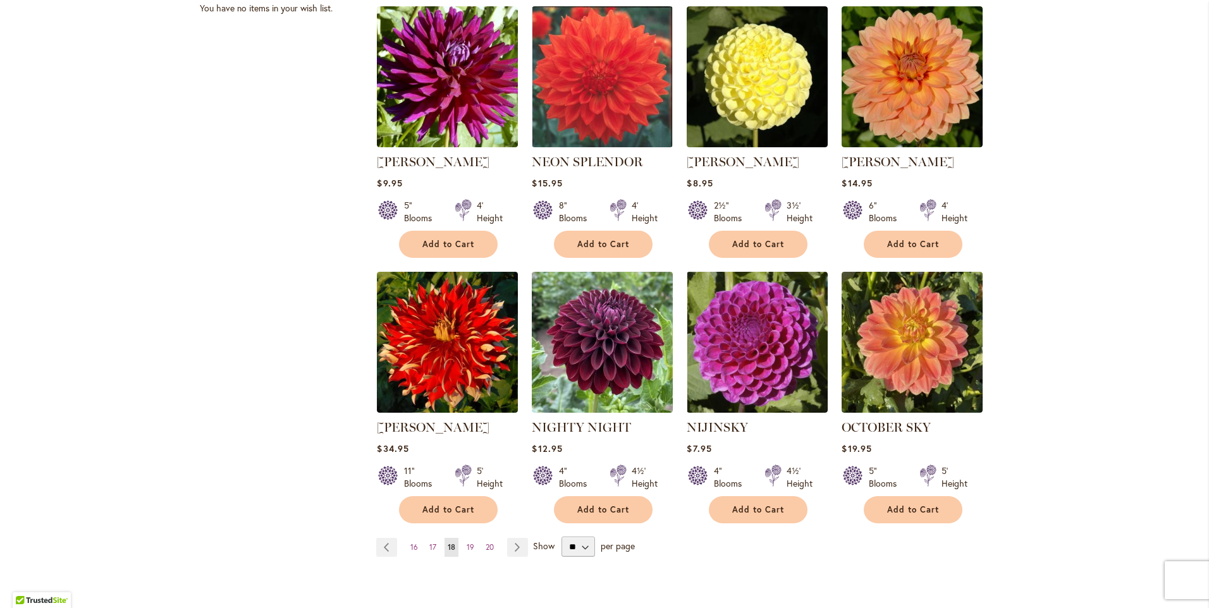
scroll to position [885, 0]
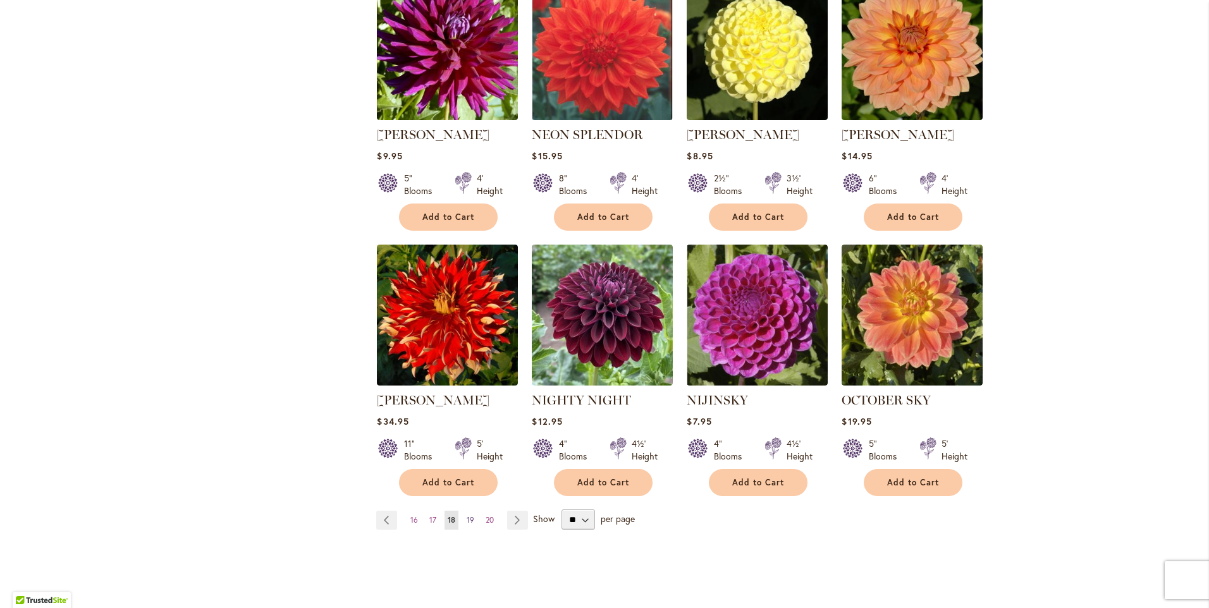
click at [467, 515] on span "19" at bounding box center [471, 519] width 8 height 9
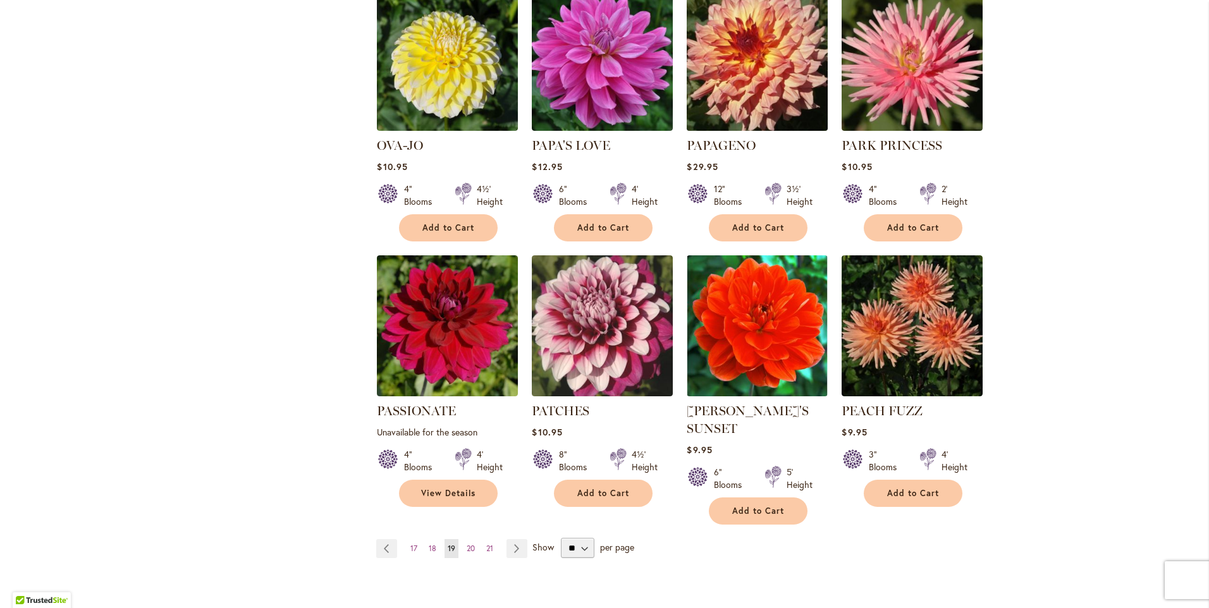
scroll to position [885, 0]
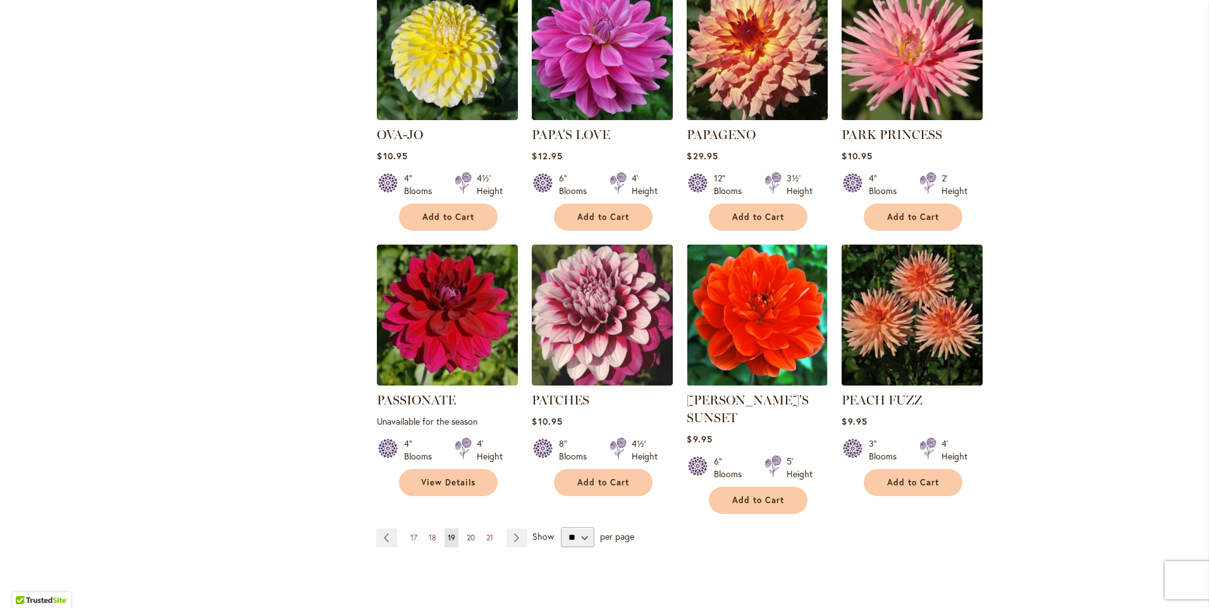
click at [468, 533] on span "20" at bounding box center [471, 537] width 8 height 9
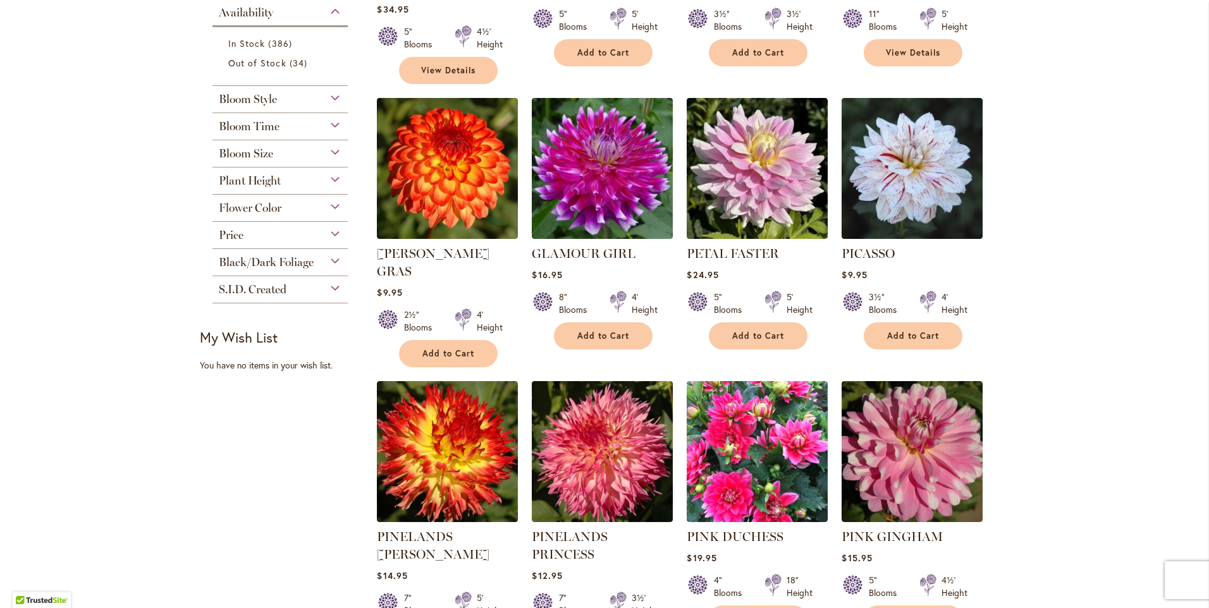
scroll to position [506, 0]
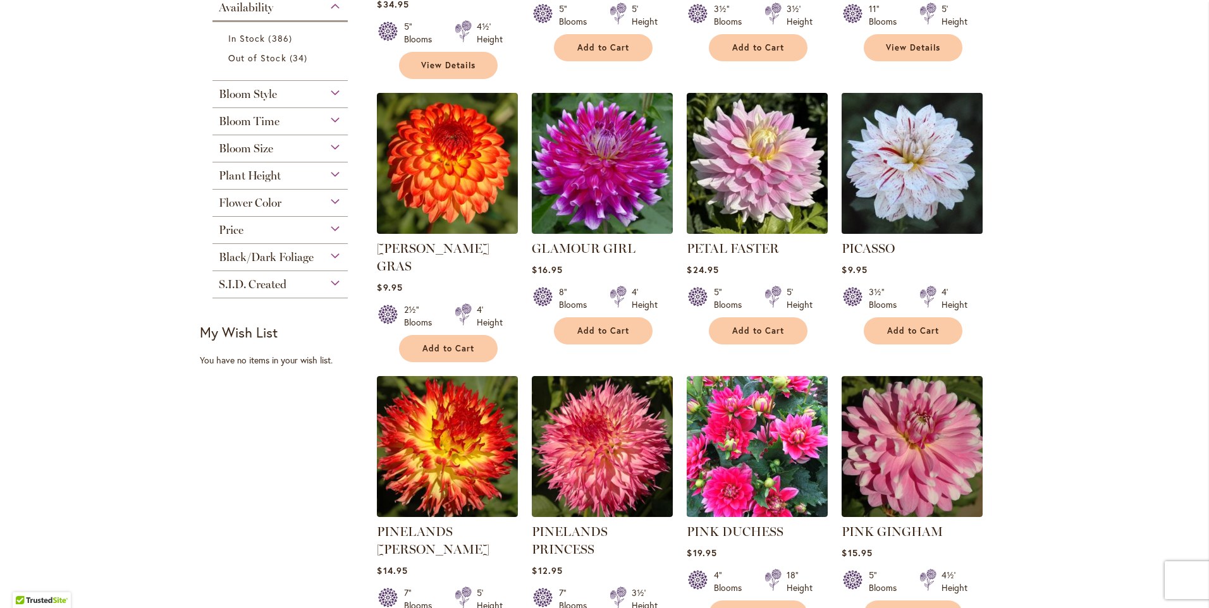
click at [920, 212] on img at bounding box center [912, 164] width 148 height 148
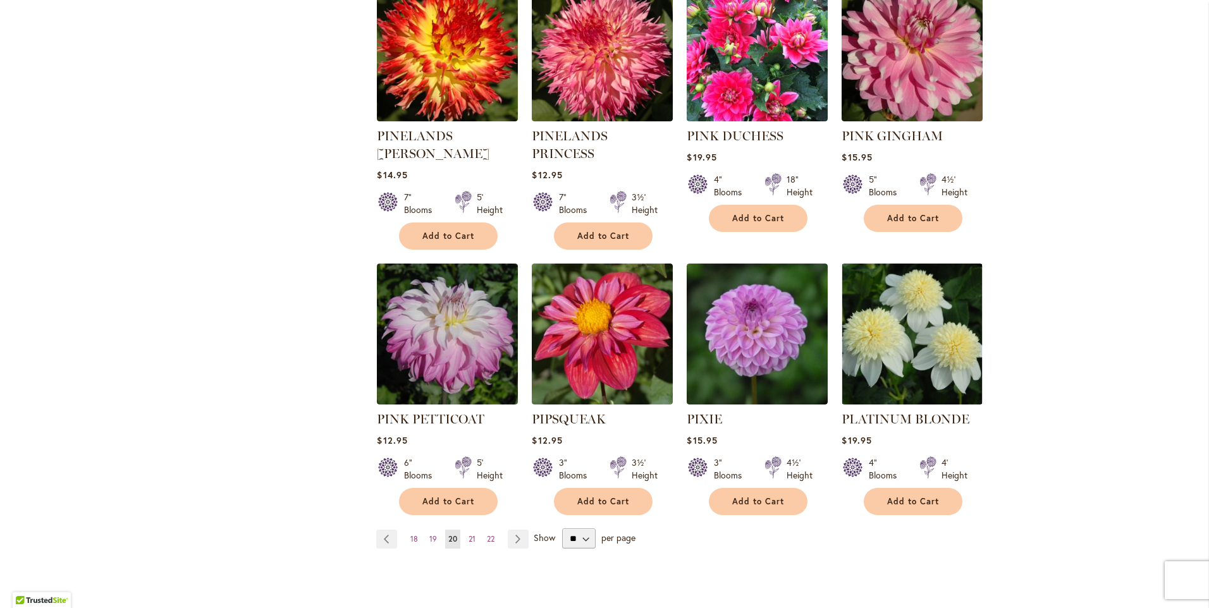
scroll to position [948, 0]
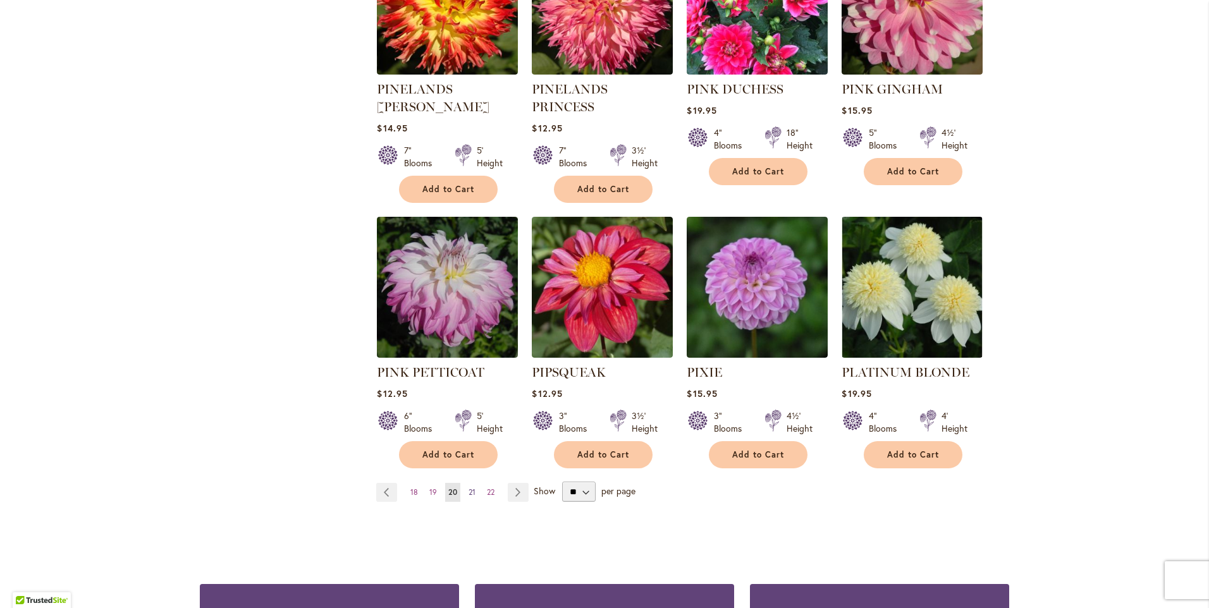
click at [469, 488] on span "21" at bounding box center [472, 492] width 7 height 9
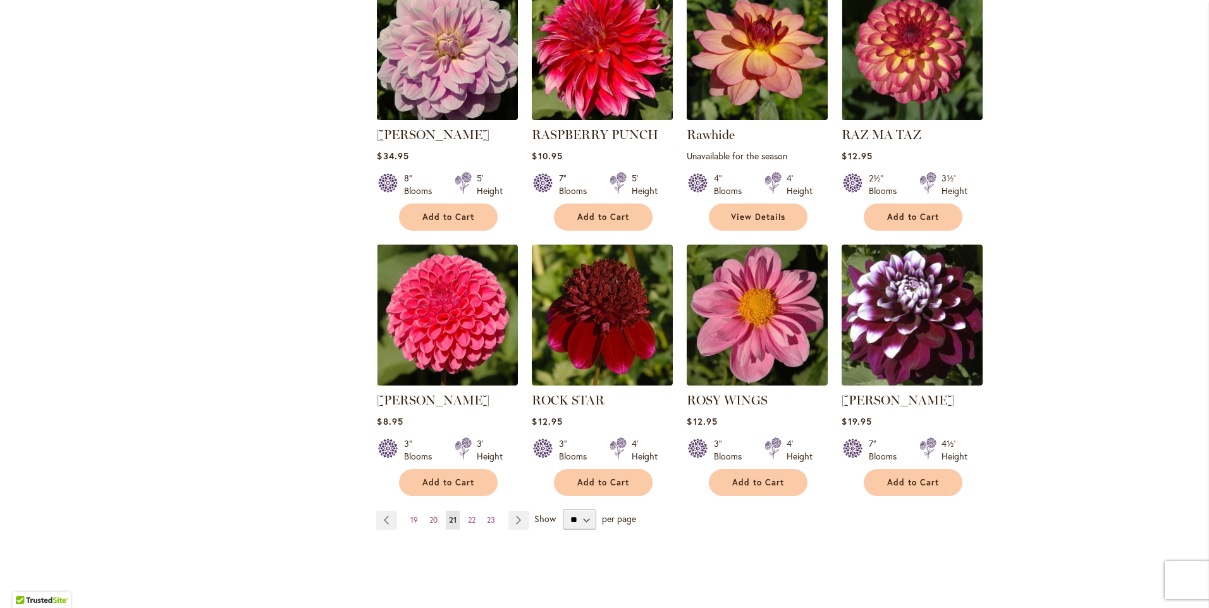
scroll to position [948, 0]
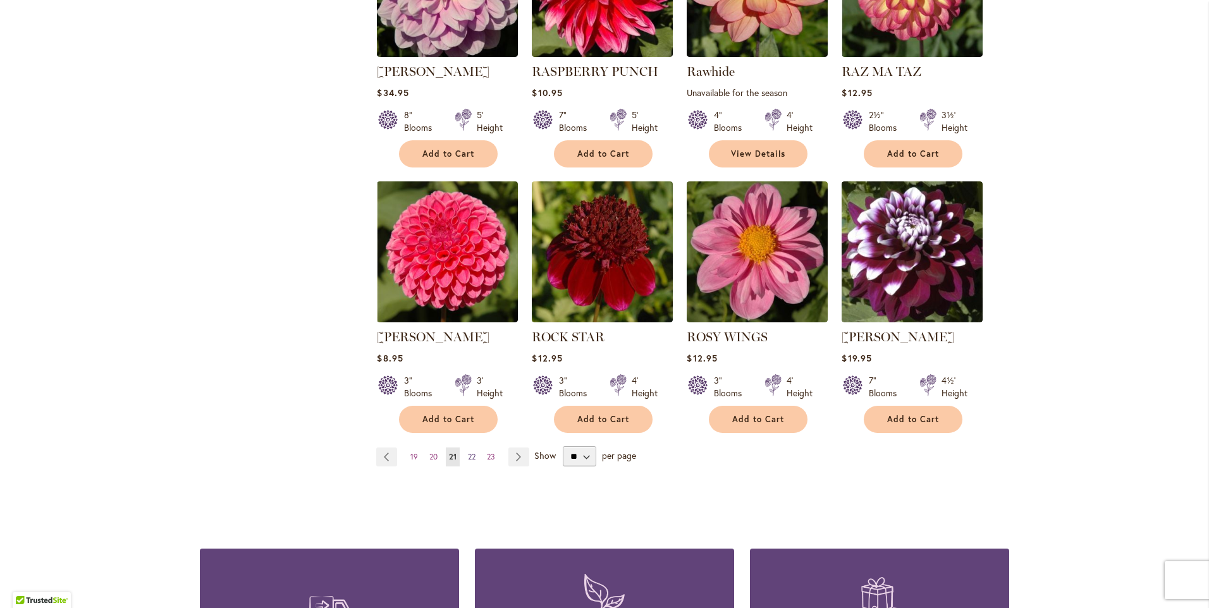
click at [469, 453] on span "22" at bounding box center [472, 456] width 8 height 9
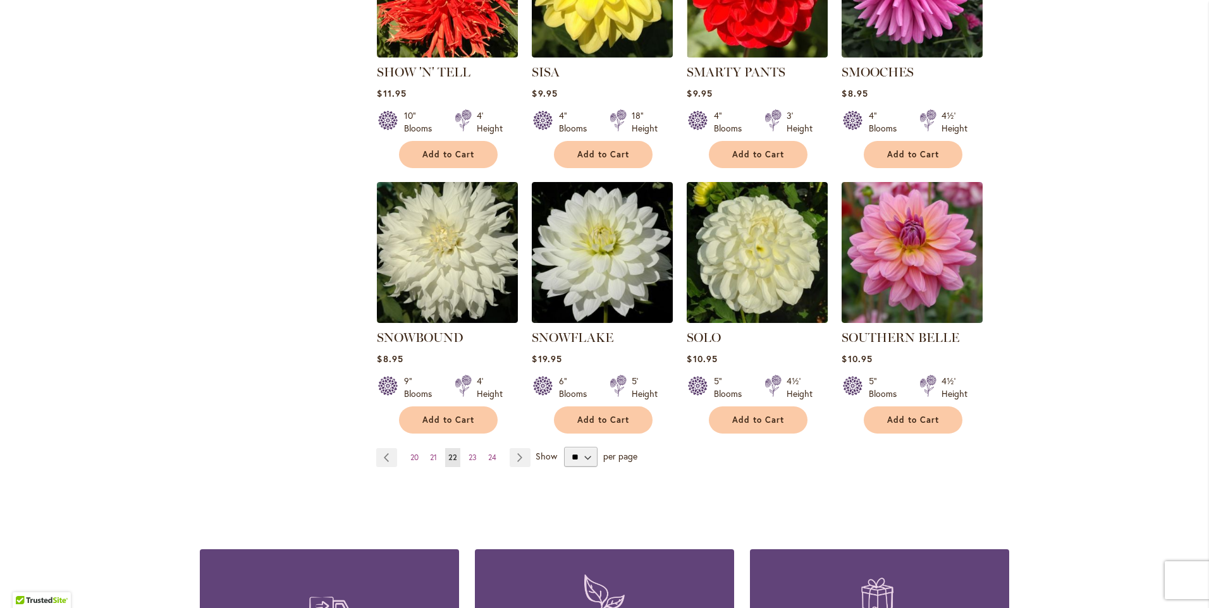
scroll to position [948, 0]
click at [471, 452] on span "23" at bounding box center [473, 456] width 8 height 9
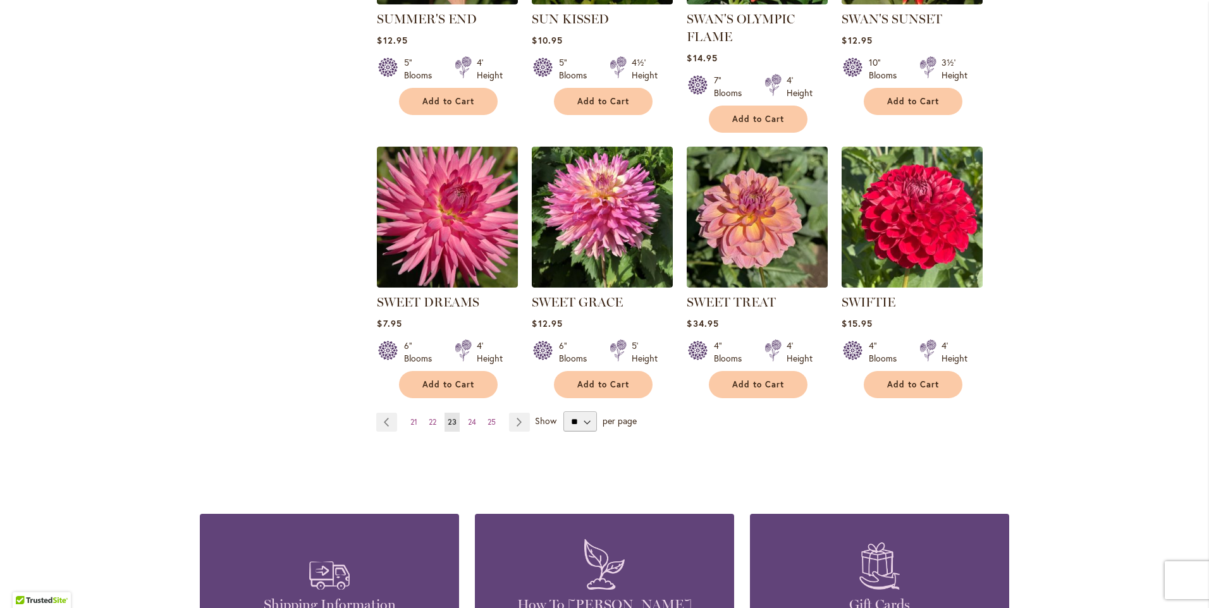
scroll to position [1012, 0]
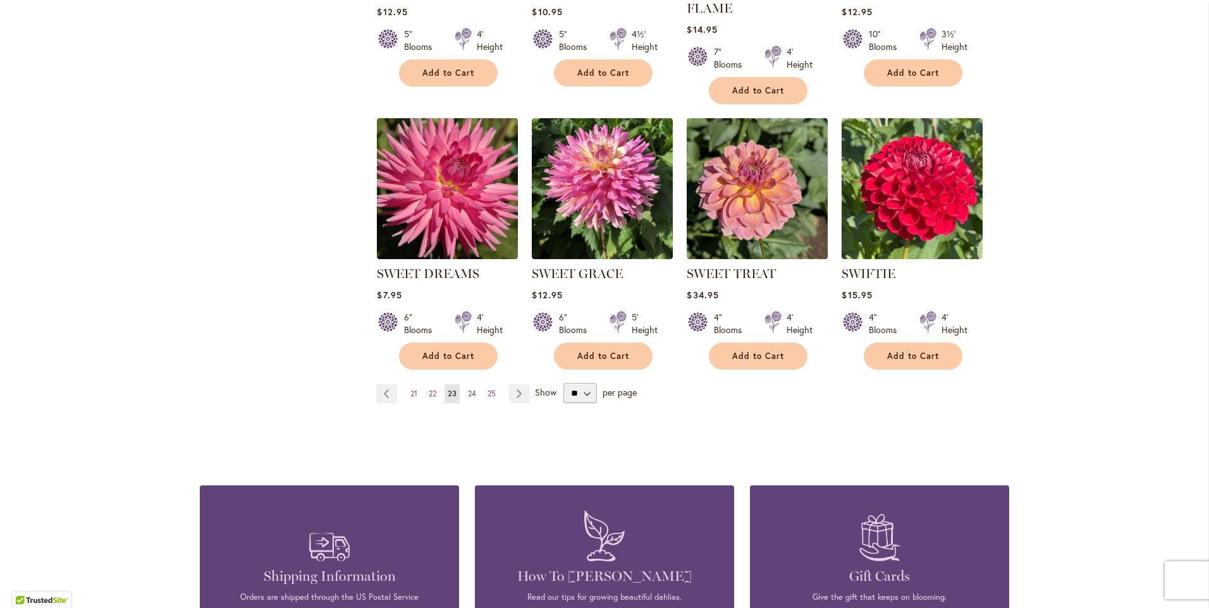
click at [468, 390] on span "24" at bounding box center [472, 393] width 8 height 9
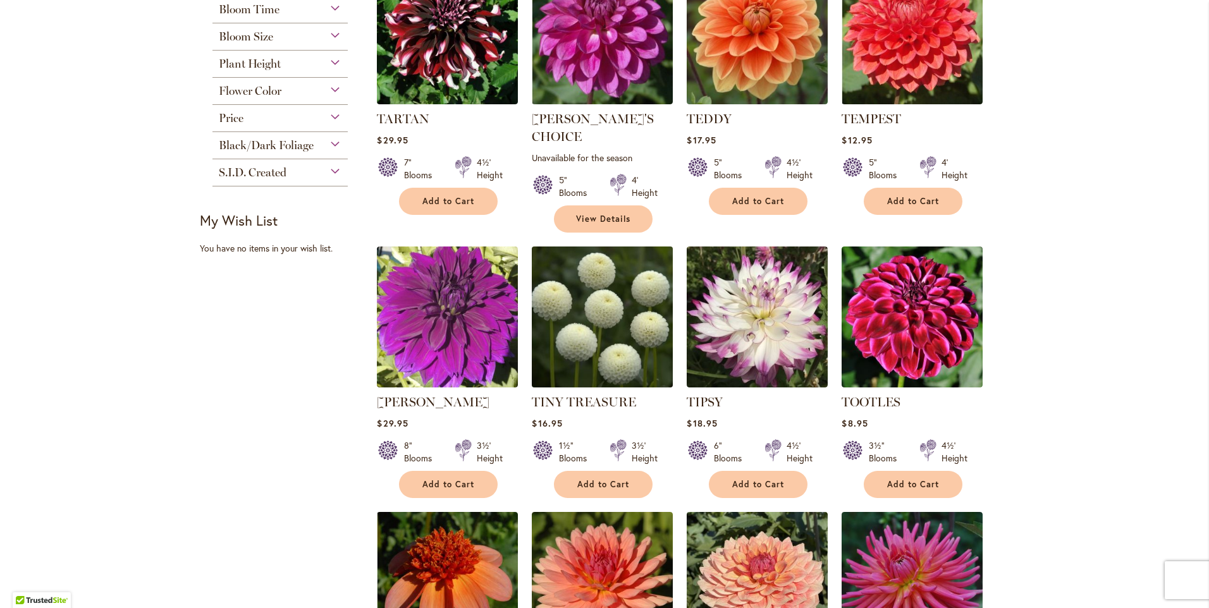
scroll to position [632, 0]
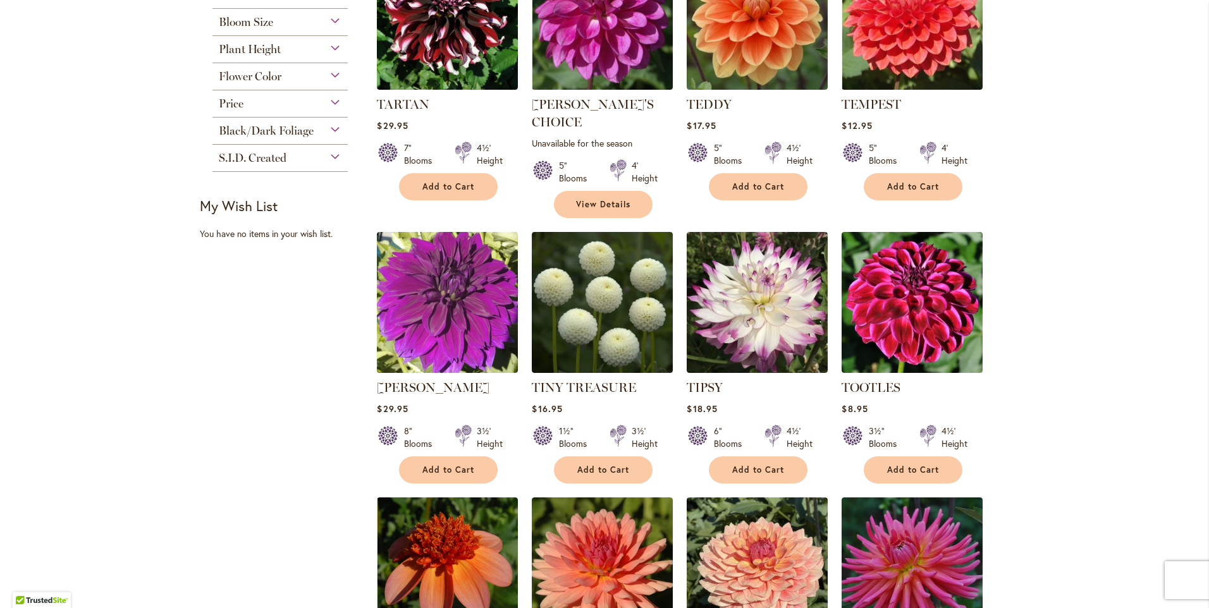
click at [759, 379] on strong "TIPSY" at bounding box center [757, 388] width 141 height 18
click at [758, 326] on img at bounding box center [758, 303] width 148 height 148
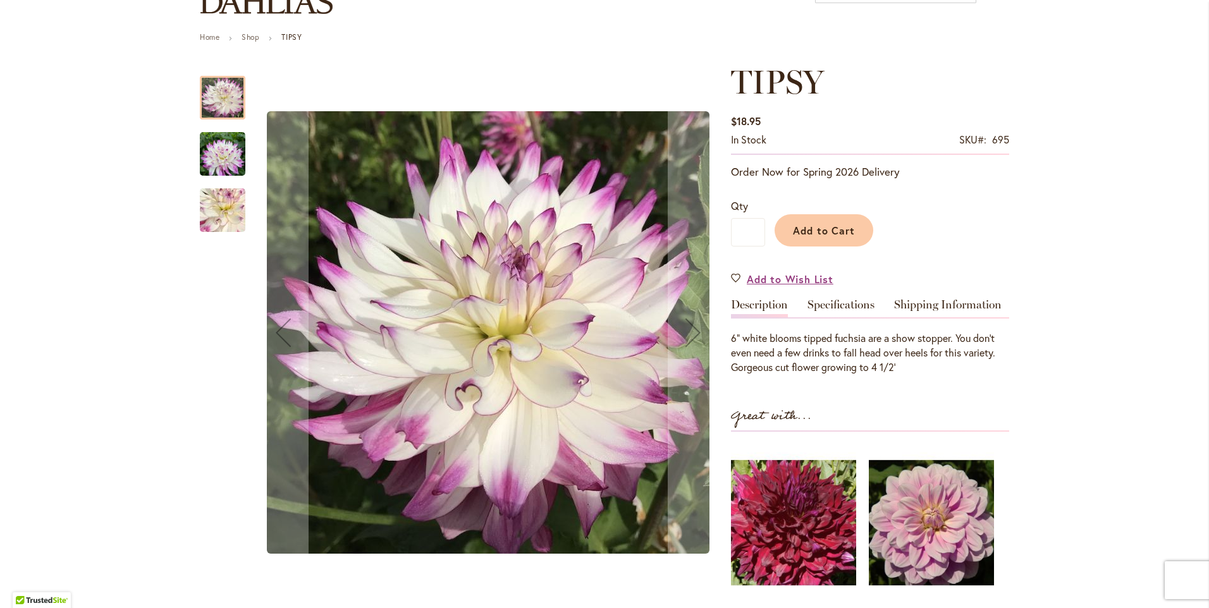
scroll to position [190, 0]
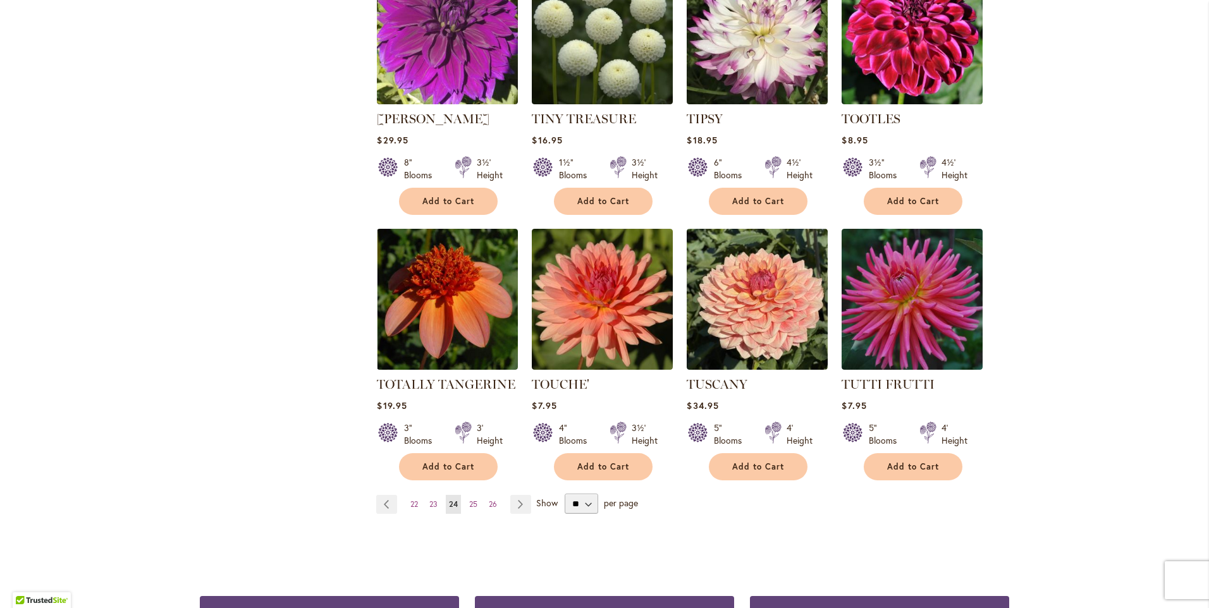
scroll to position [1012, 0]
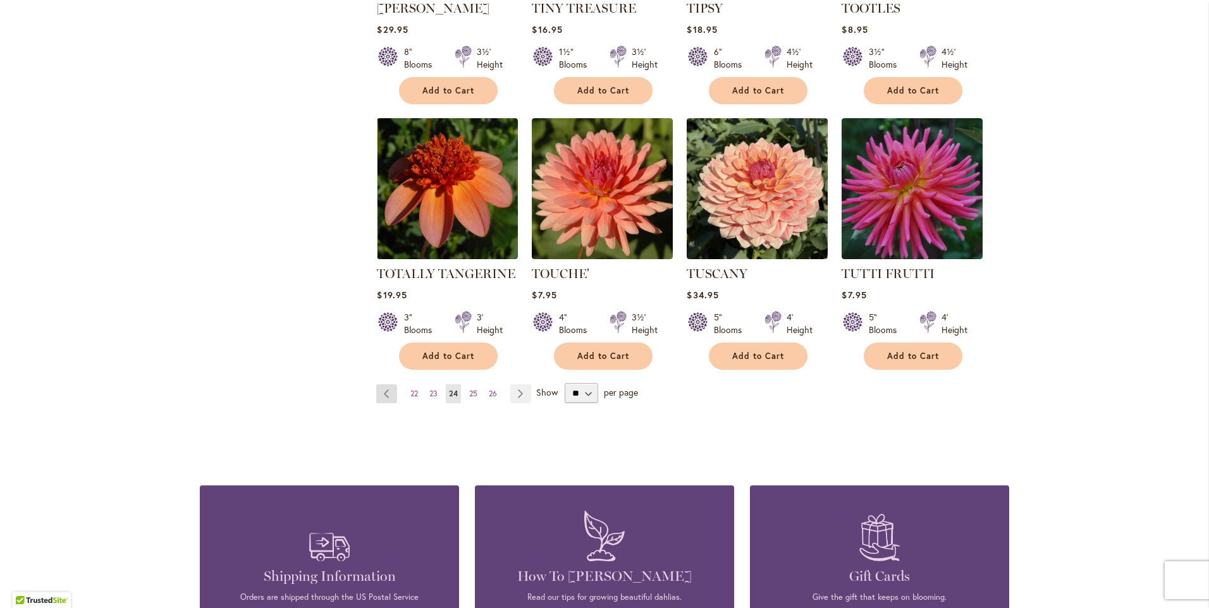
click at [383, 384] on link "Page Previous" at bounding box center [386, 393] width 21 height 19
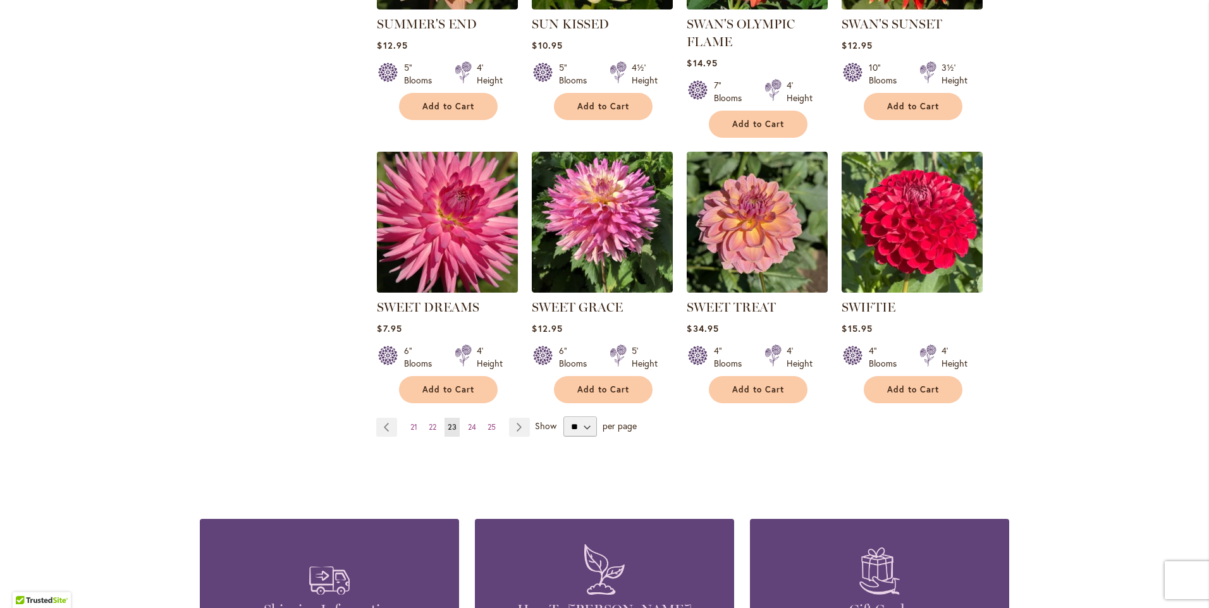
scroll to position [1012, 0]
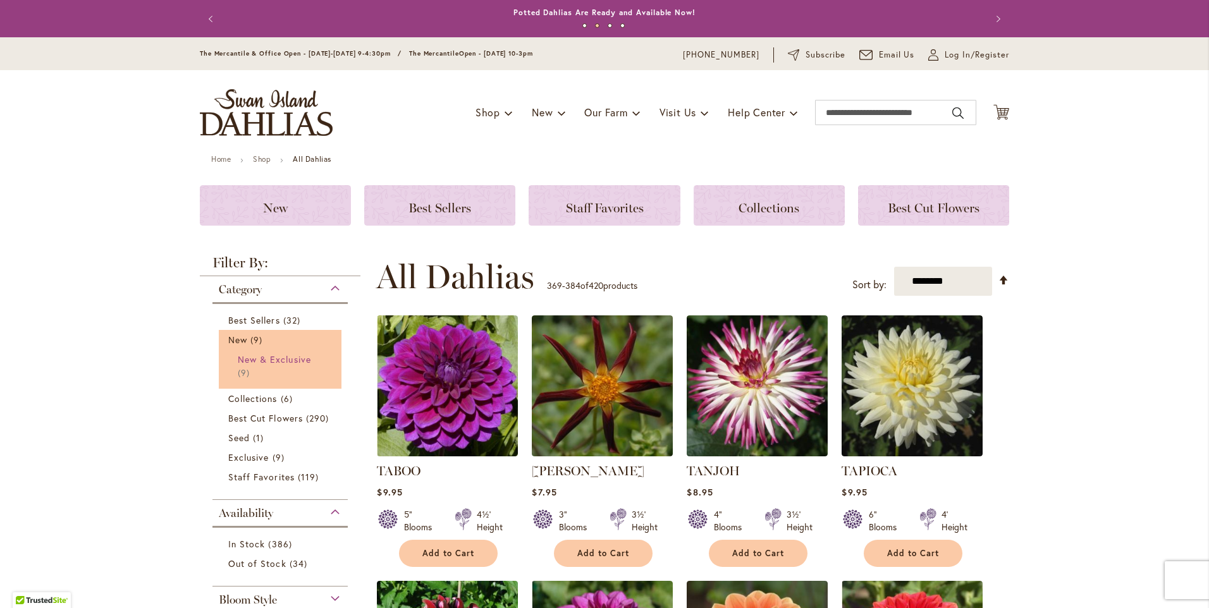
click at [259, 356] on span "New & Exclusive" at bounding box center [274, 359] width 73 height 12
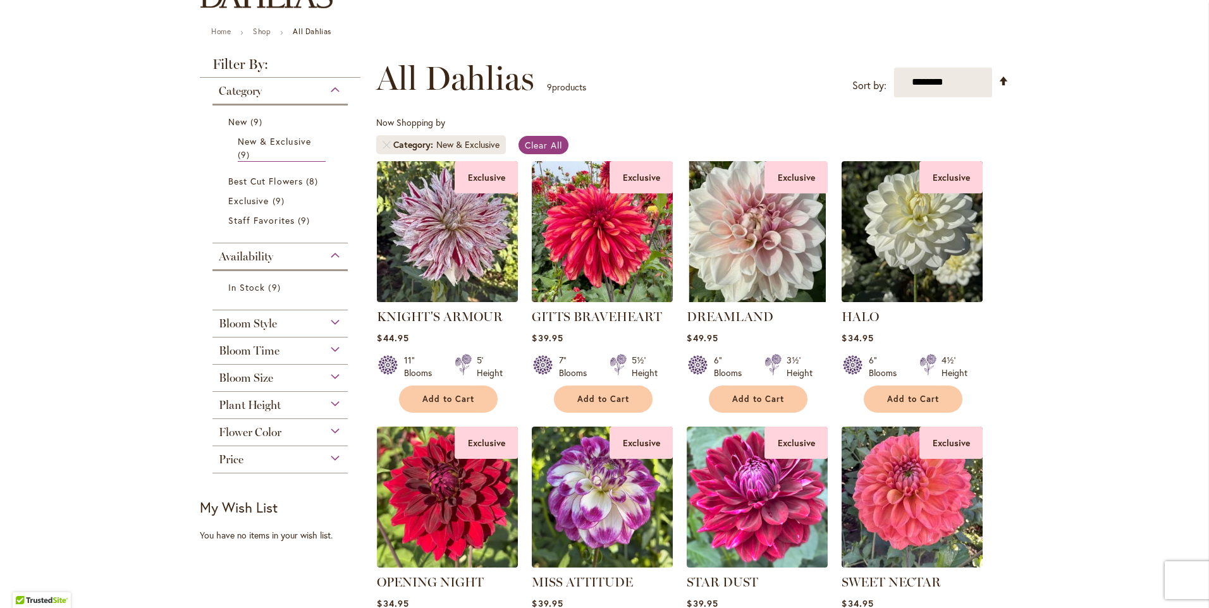
scroll to position [126, 0]
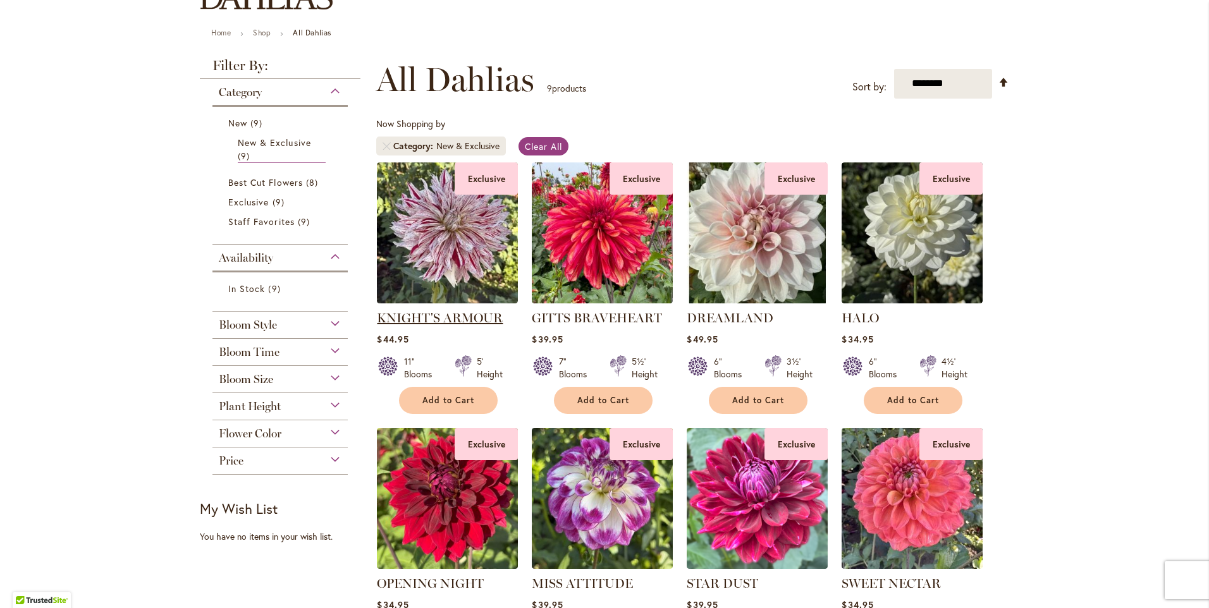
click at [426, 318] on link "KNIGHT'S ARMOUR" at bounding box center [440, 317] width 126 height 15
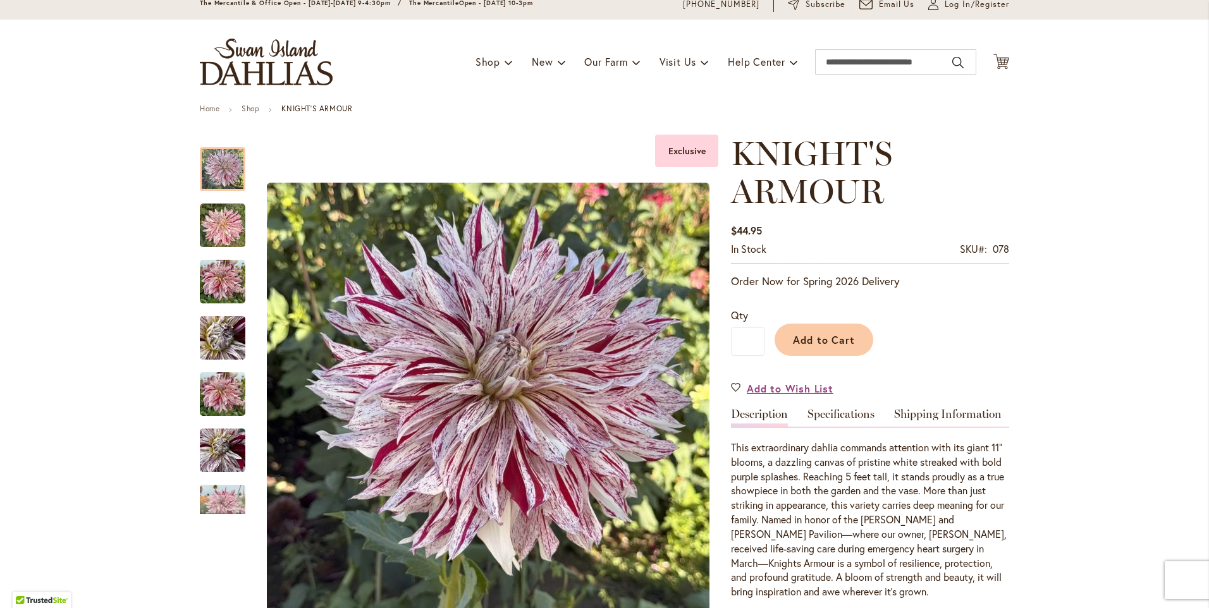
scroll to position [190, 0]
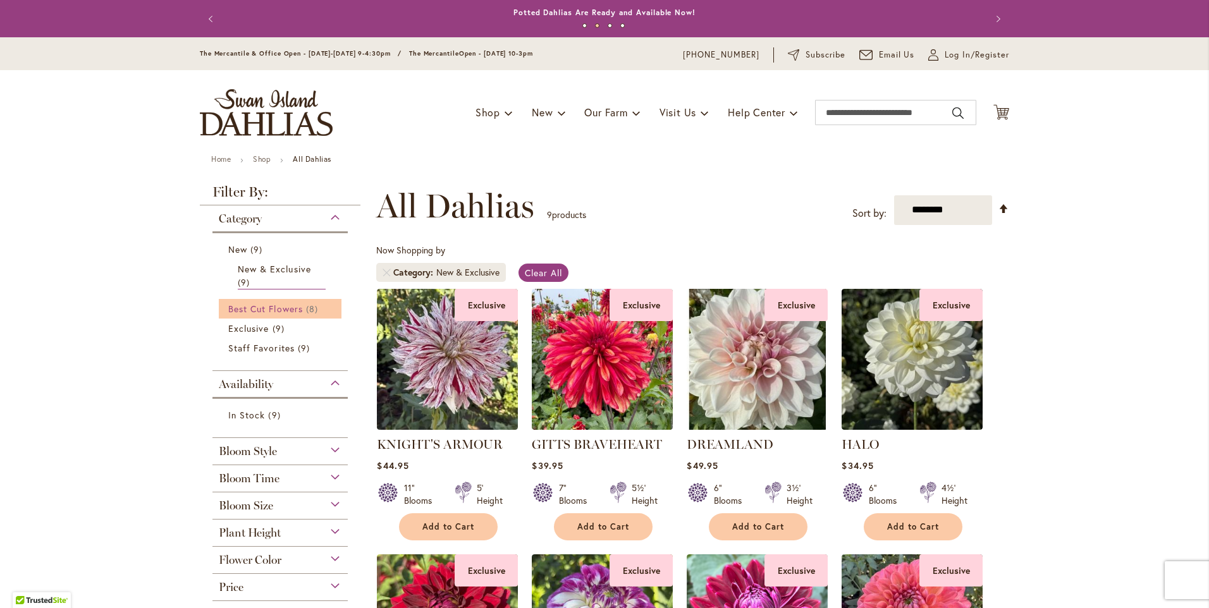
click at [262, 305] on span "Best Cut Flowers" at bounding box center [265, 309] width 75 height 12
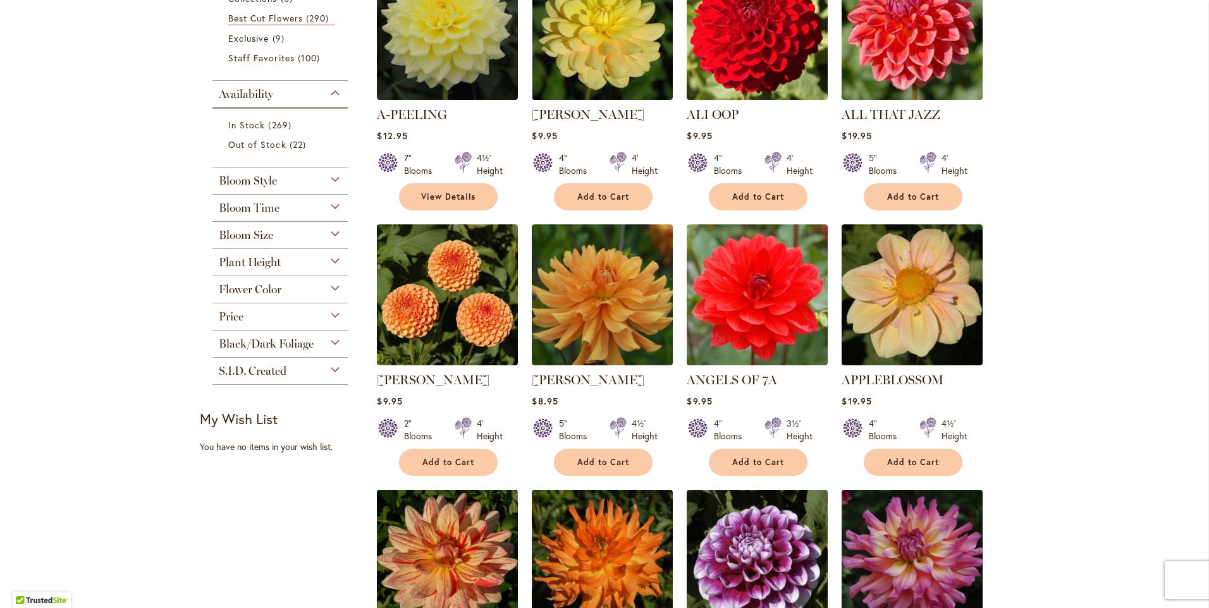
scroll to position [253, 0]
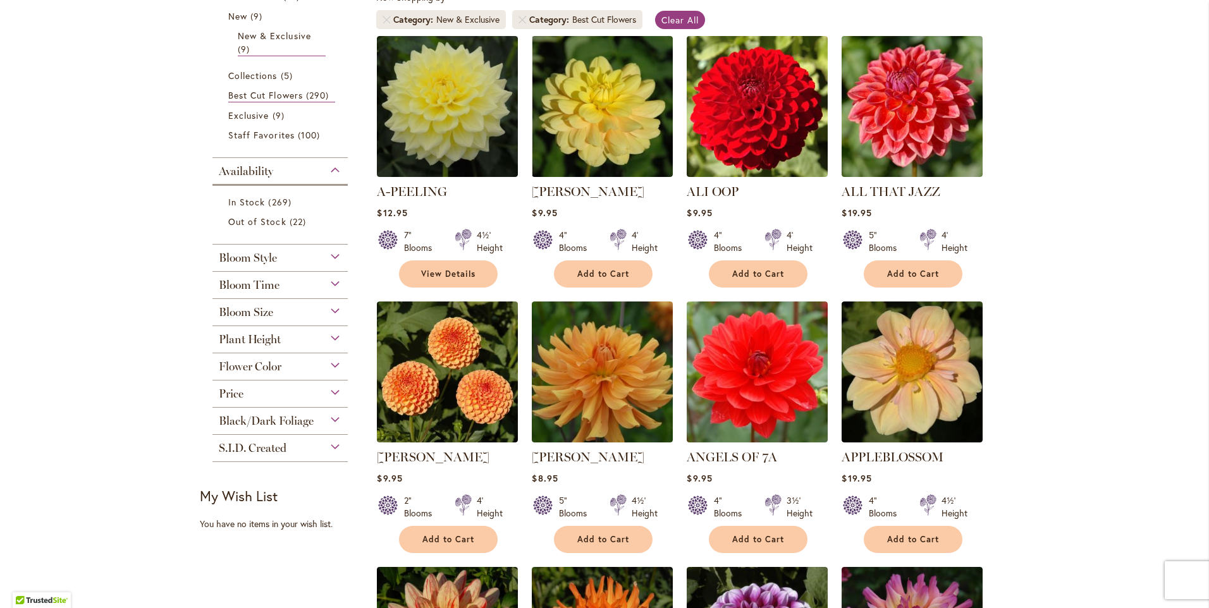
click at [329, 308] on div "Bloom Size" at bounding box center [279, 309] width 135 height 20
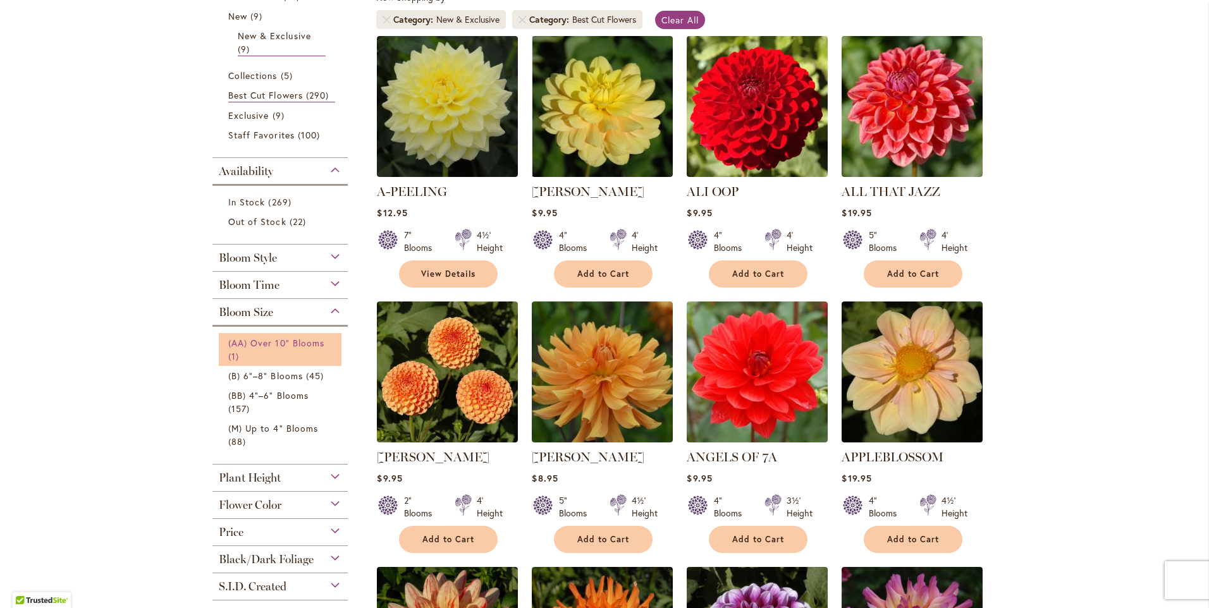
click at [283, 341] on span "(AA) Over 10" Blooms" at bounding box center [276, 343] width 96 height 12
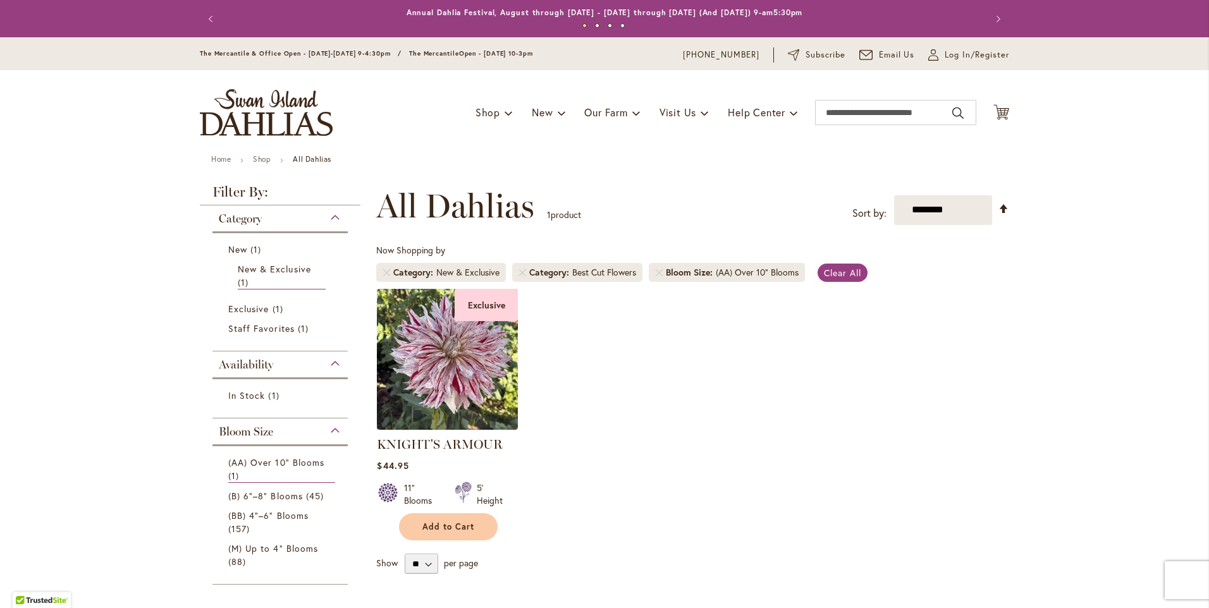
scroll to position [63, 0]
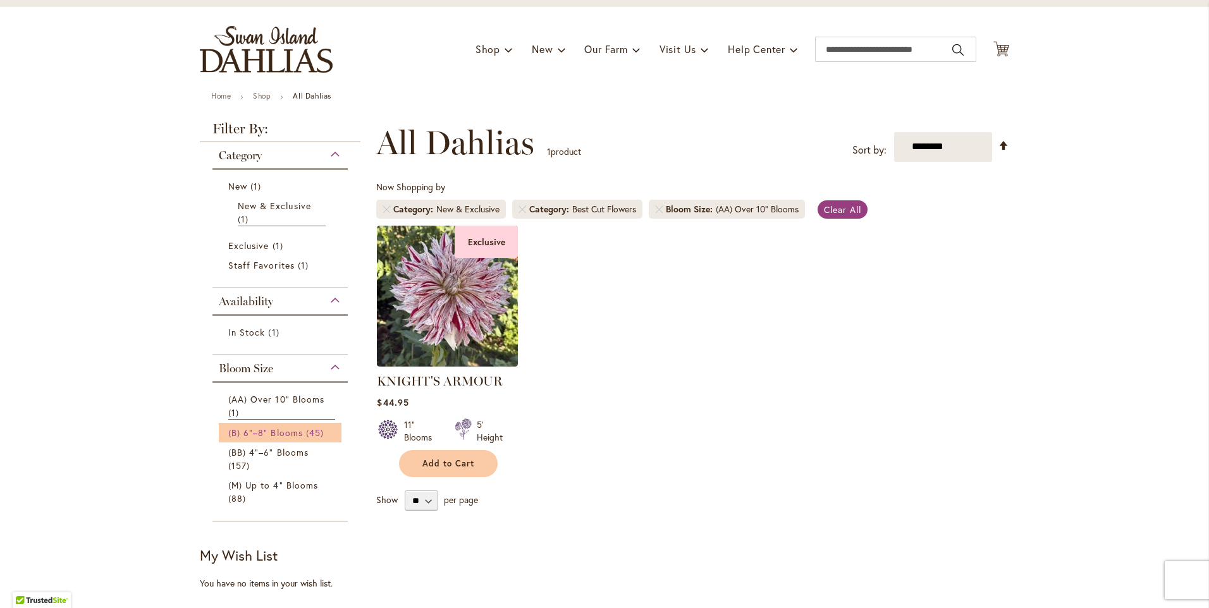
click at [280, 427] on span "(B) 6"–8" Blooms" at bounding box center [265, 433] width 75 height 12
